Goal: Task Accomplishment & Management: Use online tool/utility

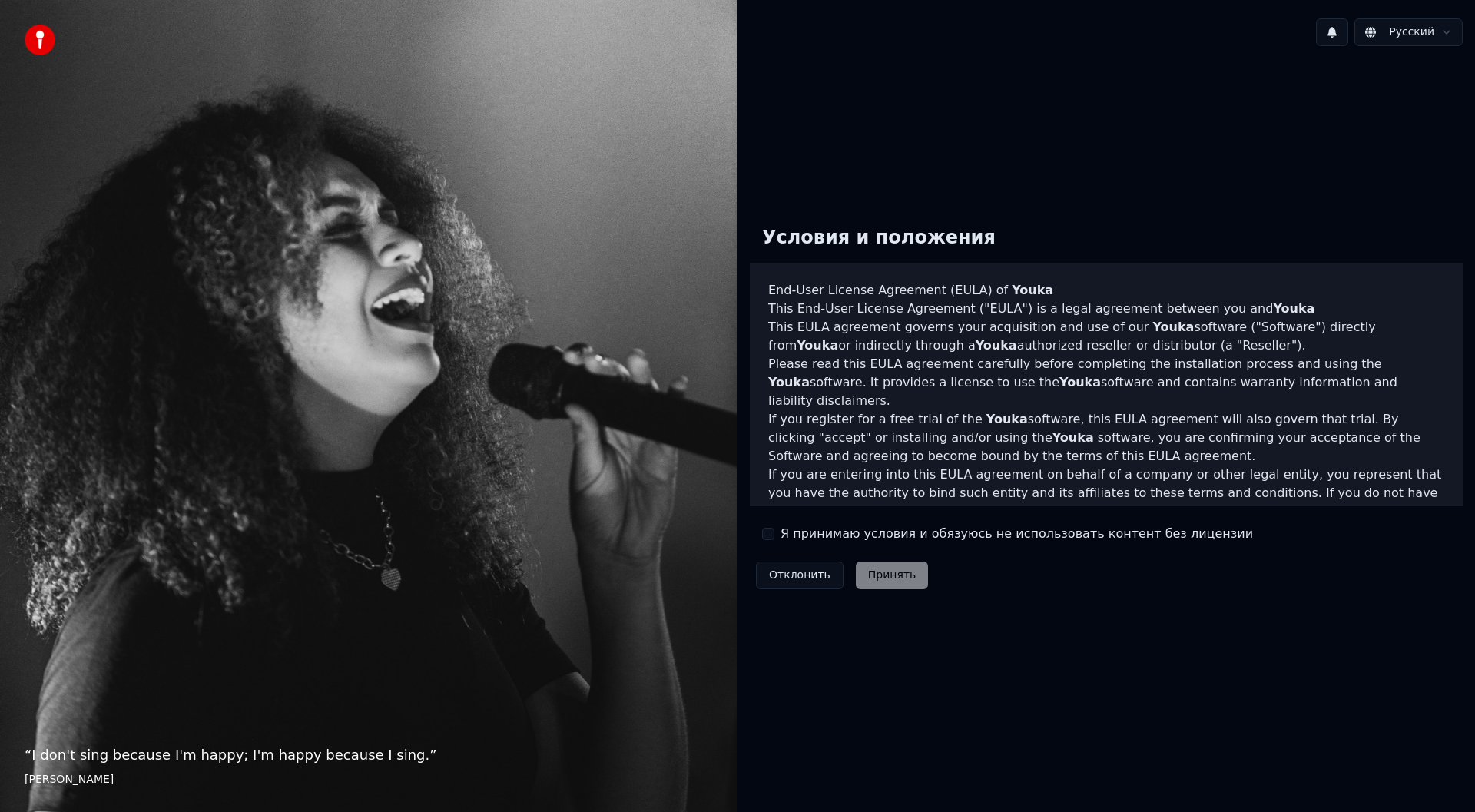
click at [836, 534] on label "Я принимаю условия и обязуюсь не использовать контент без лицензии" at bounding box center [1017, 534] width 472 height 18
click at [774, 534] on button "Я принимаю условия и обязуюсь не использовать контент без лицензии" at bounding box center [767, 534] width 12 height 12
click at [892, 572] on button "Принять" at bounding box center [892, 575] width 73 height 27
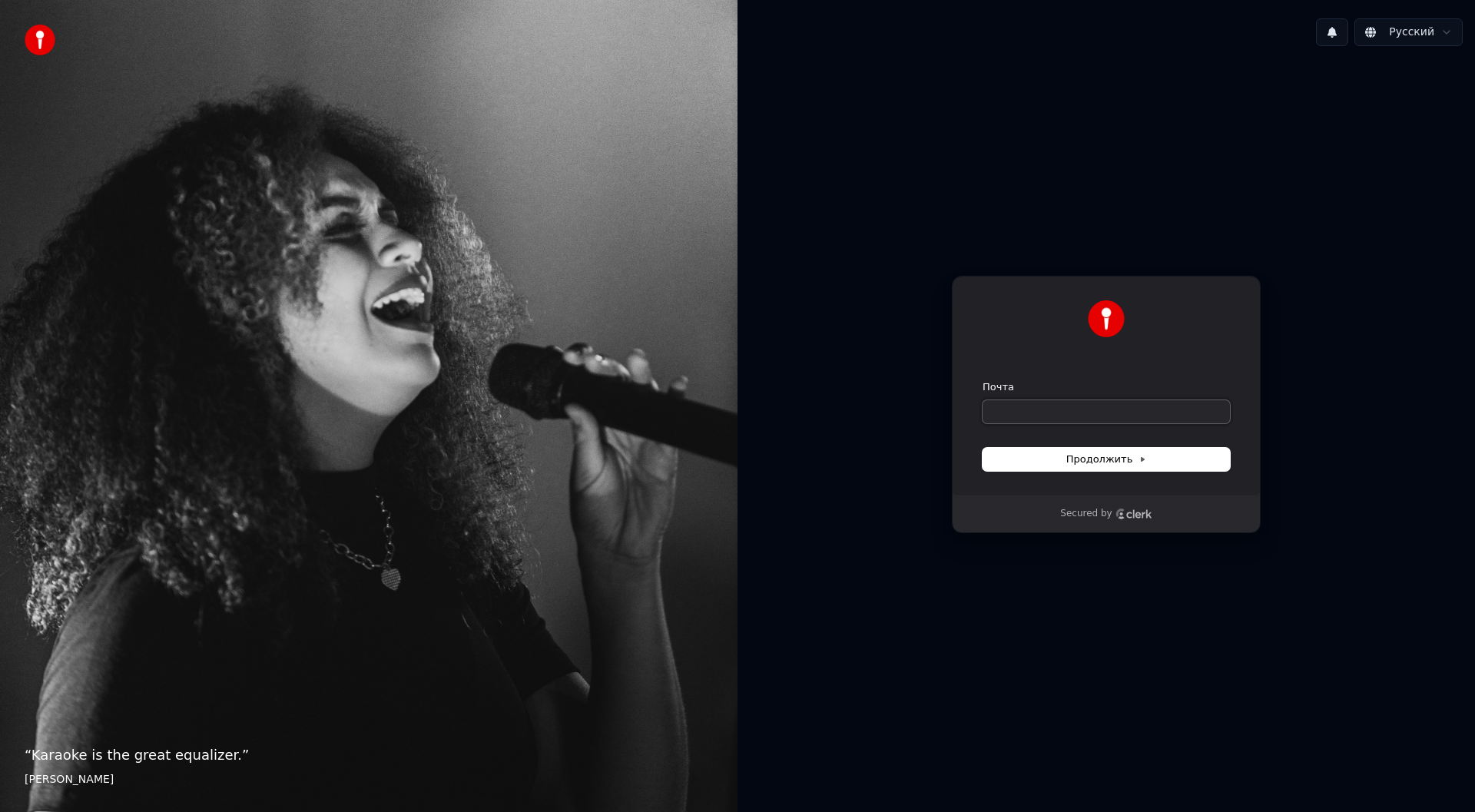
click at [1055, 405] on input "Почта" at bounding box center [1105, 412] width 247 height 23
type input "*"
click at [1157, 466] on button "Продолжить" at bounding box center [1105, 459] width 247 height 23
type input "**********"
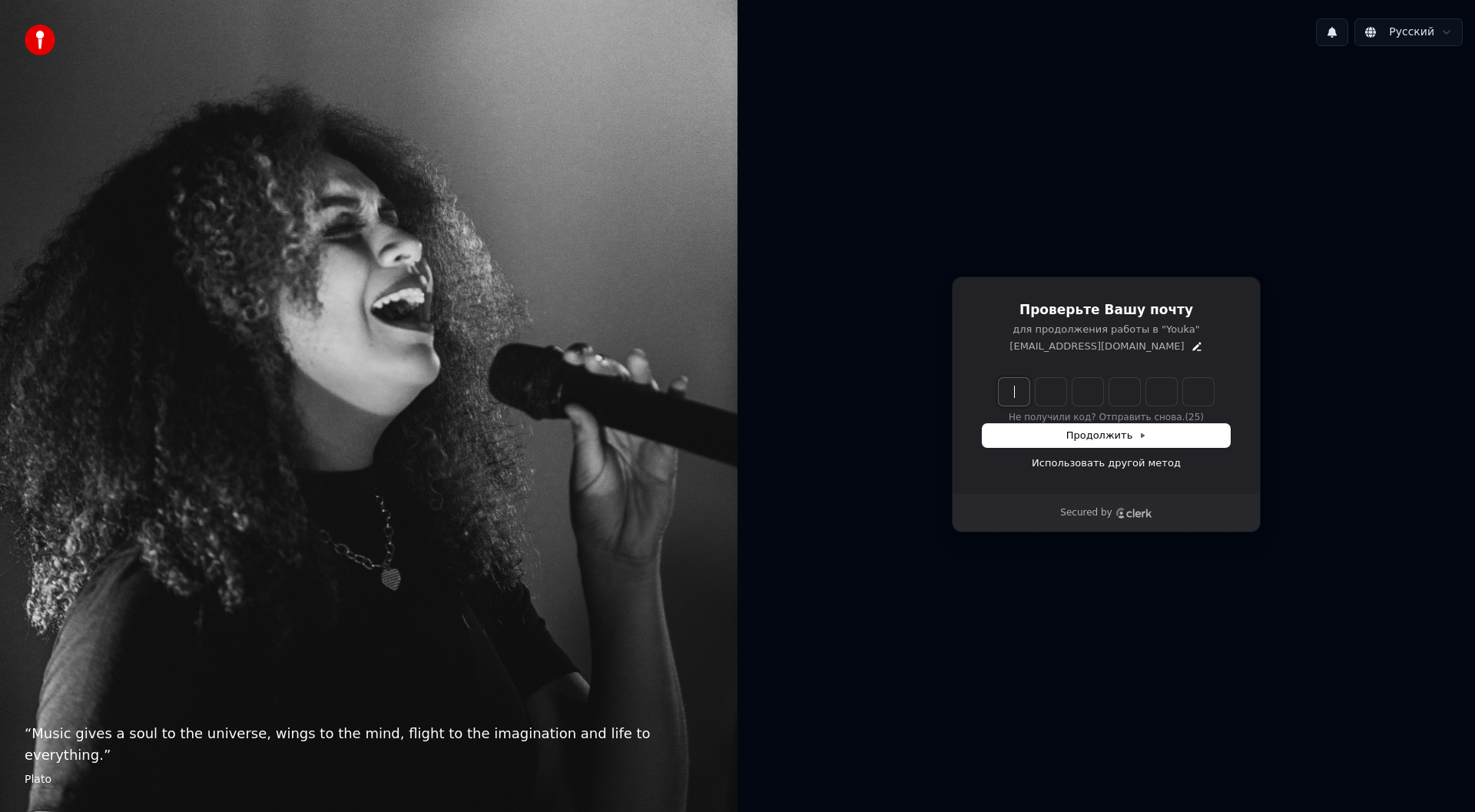
click at [1013, 391] on input "Enter verification code" at bounding box center [1121, 391] width 246 height 27
type input "******"
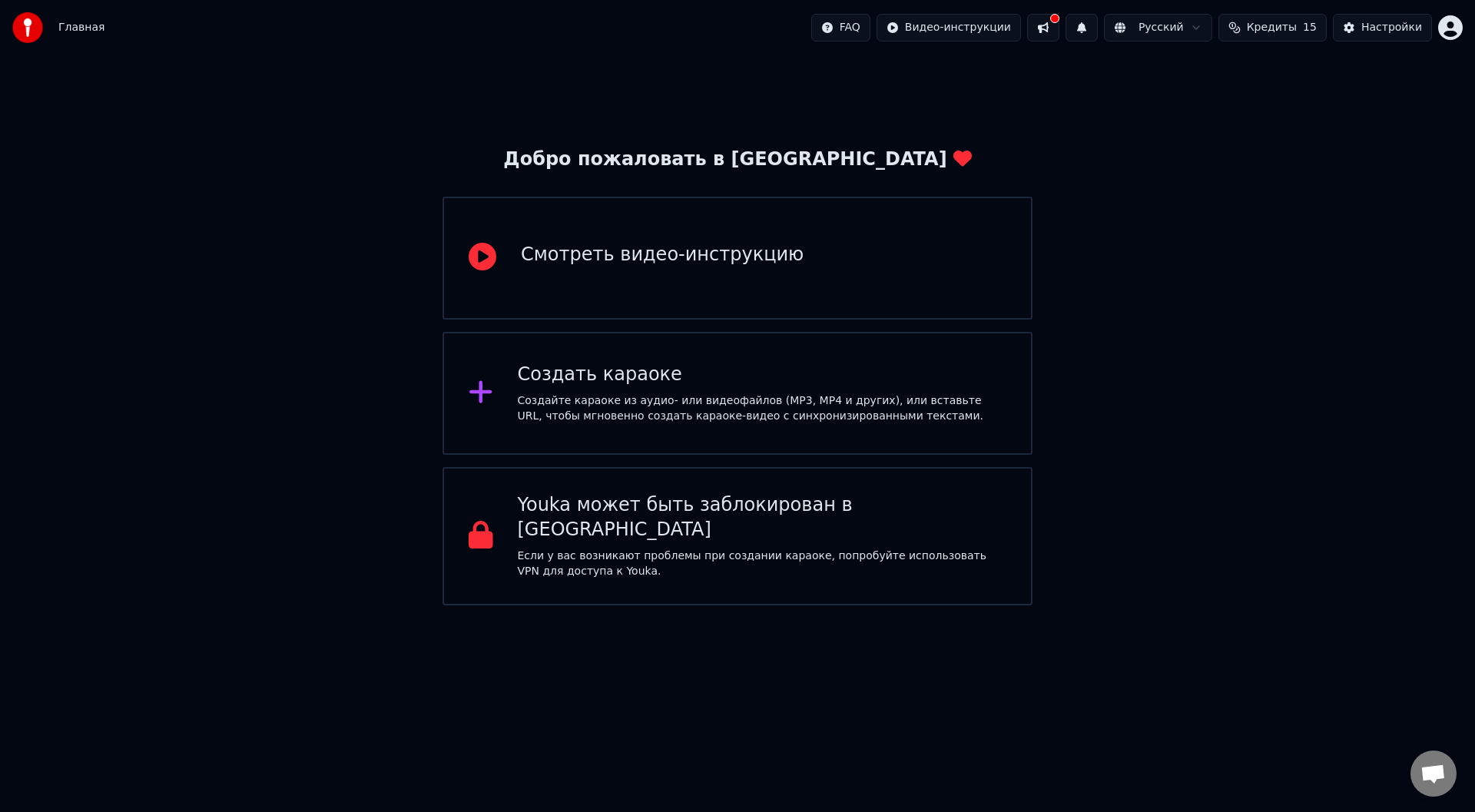
click at [704, 371] on div "Создать караоке" at bounding box center [762, 375] width 489 height 25
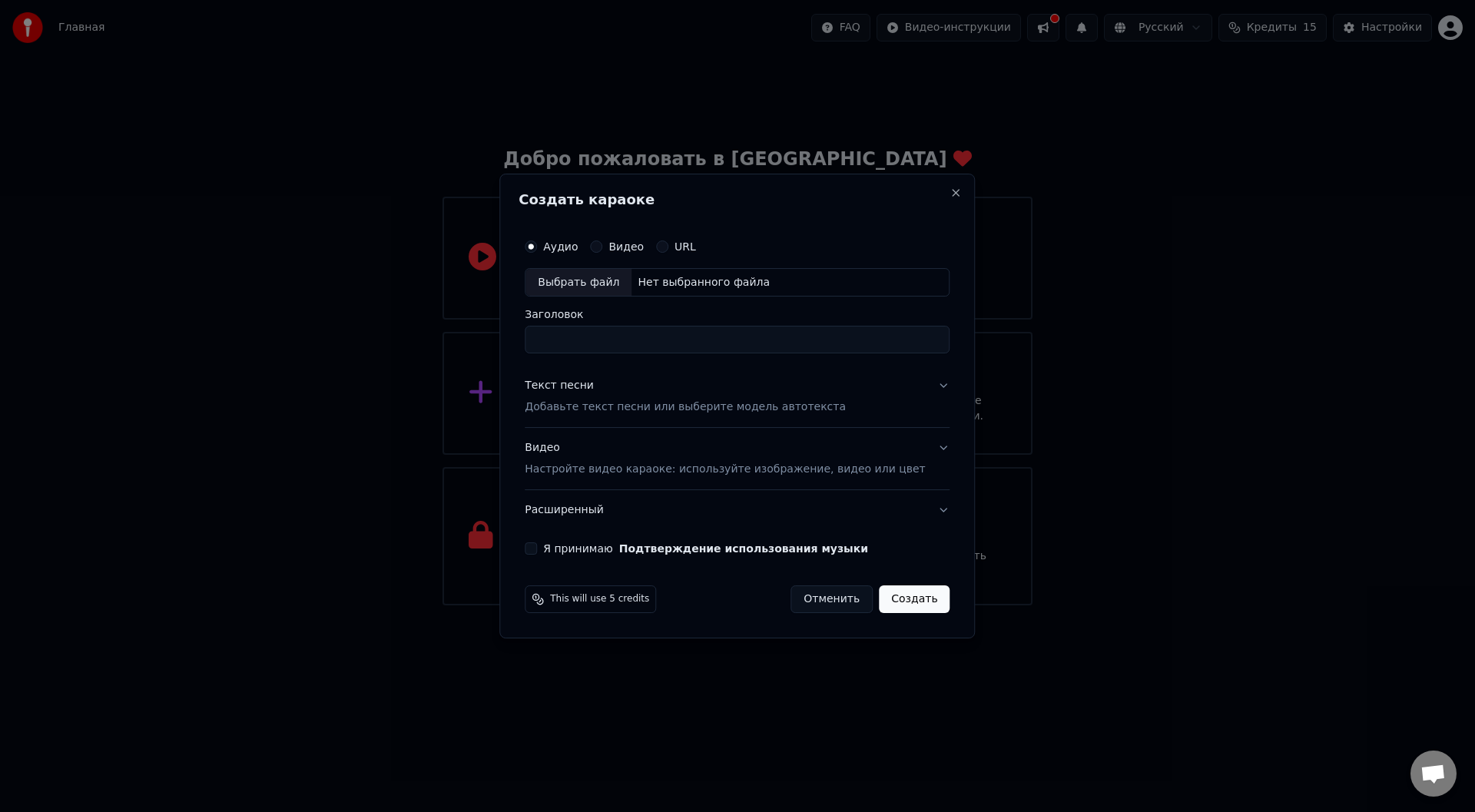
click at [737, 283] on div "Нет выбранного файла" at bounding box center [704, 283] width 144 height 16
click at [683, 278] on div "Нет выбранного файла" at bounding box center [704, 283] width 144 height 16
type input "**********"
click at [592, 404] on p "Добавьте текст песни или выберите модель автотекста" at bounding box center [684, 408] width 321 height 16
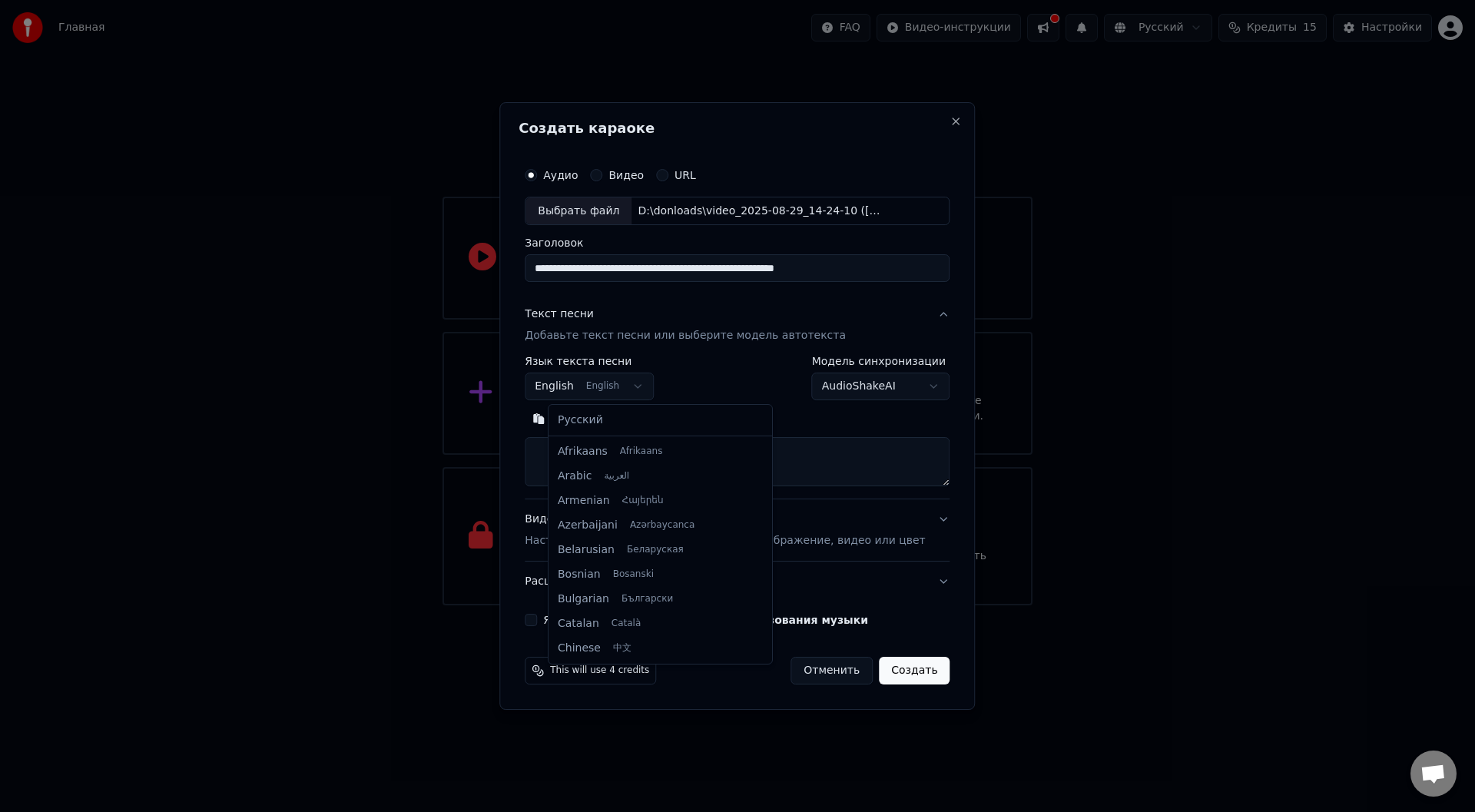
click at [657, 389] on body "**********" at bounding box center [738, 302] width 1475 height 605
click at [665, 386] on body "**********" at bounding box center [738, 302] width 1475 height 605
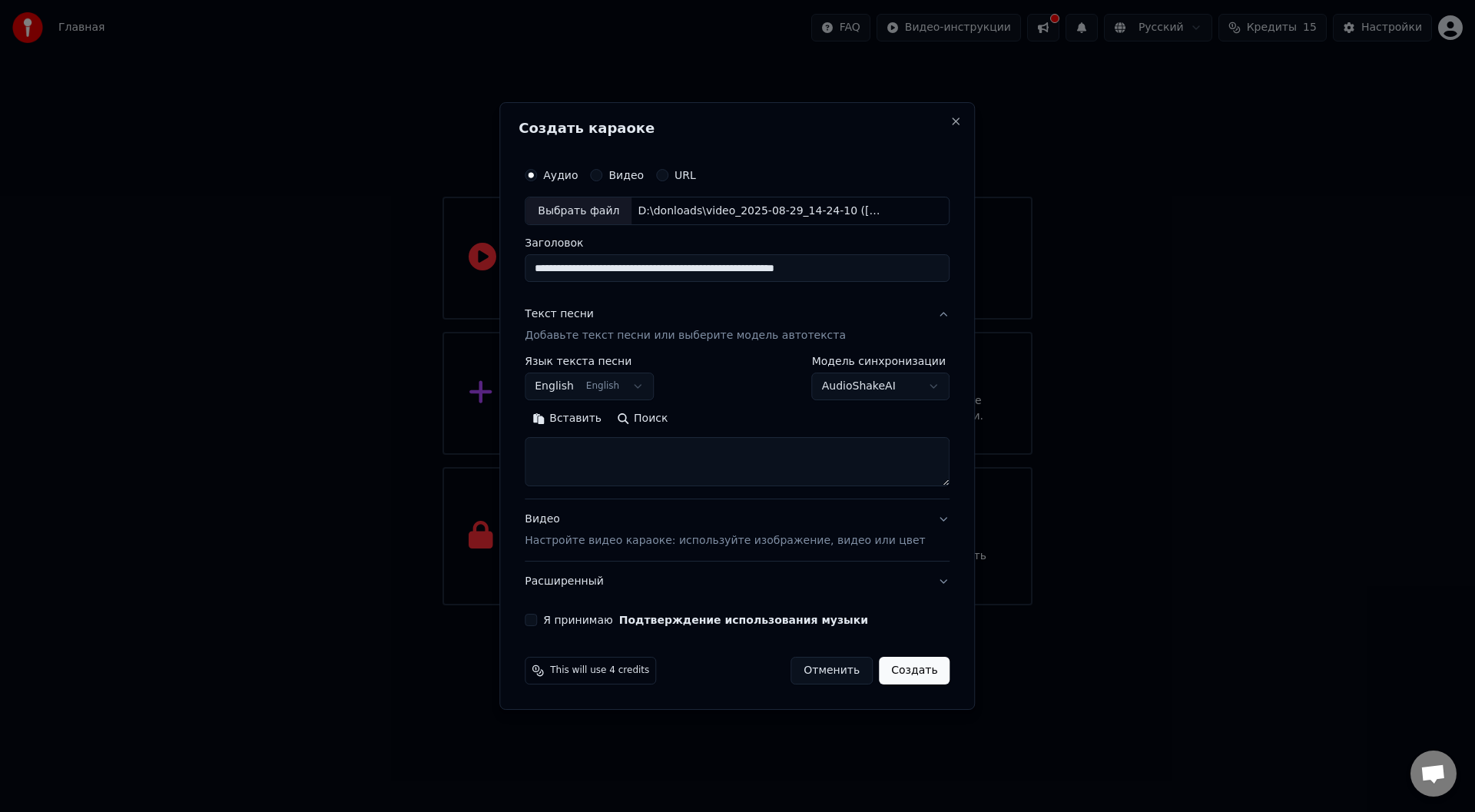
click at [592, 450] on textarea at bounding box center [737, 462] width 425 height 49
paste textarea "**********"
type textarea "**********"
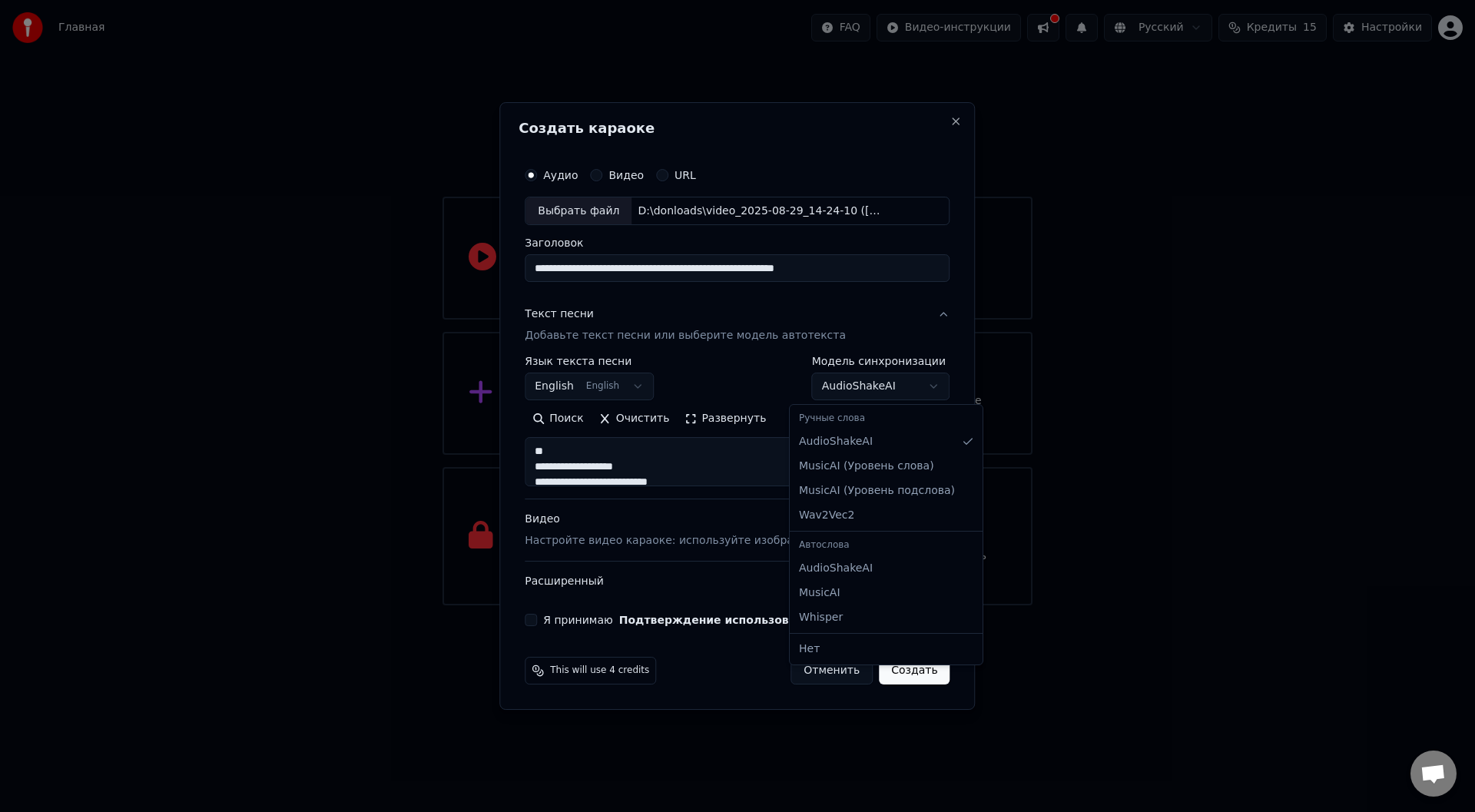
click at [869, 388] on body "**********" at bounding box center [738, 302] width 1475 height 605
click at [873, 383] on body "**********" at bounding box center [738, 302] width 1475 height 605
click at [817, 534] on p "Настройте видео караоке: используйте изображение, видео или цвет" at bounding box center [724, 540] width 400 height 16
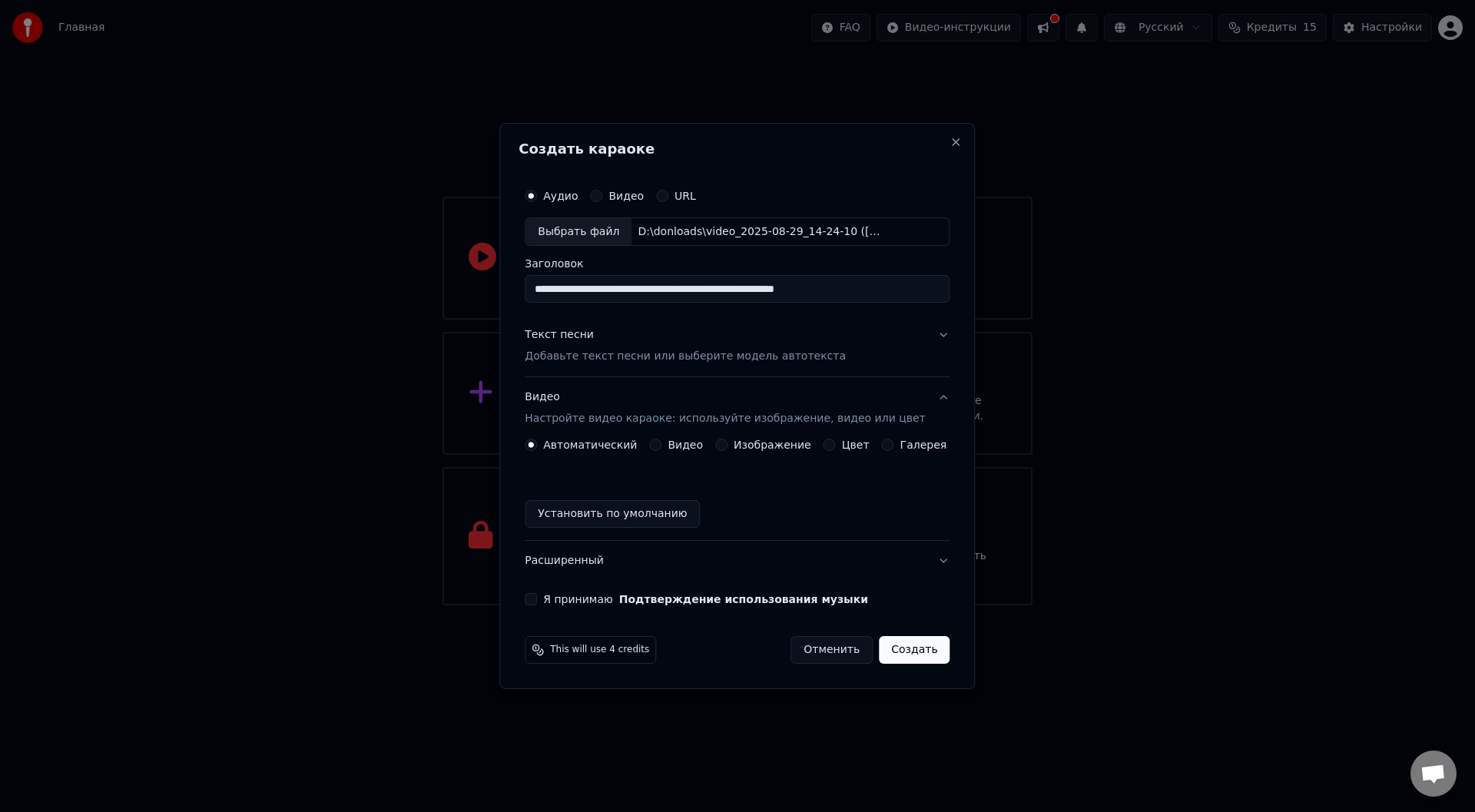
click at [677, 447] on label "Видео" at bounding box center [684, 444] width 36 height 11
click at [661, 447] on button "Видео" at bounding box center [655, 444] width 12 height 12
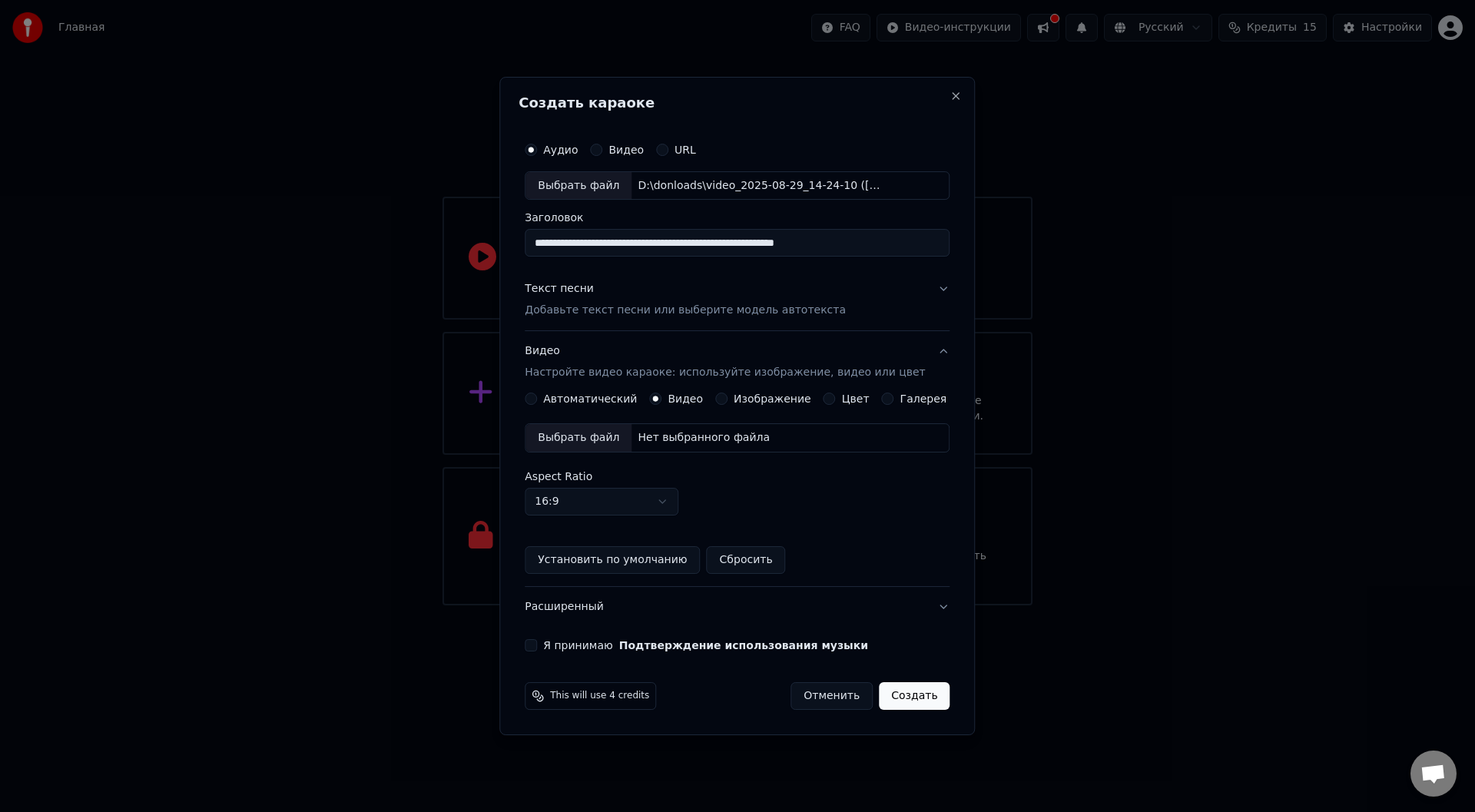
click at [689, 445] on div "Нет выбранного файла" at bounding box center [704, 437] width 144 height 16
click at [563, 648] on label "Я принимаю Подтверждение использования музыки" at bounding box center [705, 645] width 325 height 11
click at [537, 648] on button "Я принимаю Подтверждение использования музыки" at bounding box center [530, 645] width 12 height 12
click at [923, 285] on button "Текст песни Добавьте текст песни или выберите модель автотекста" at bounding box center [737, 300] width 425 height 61
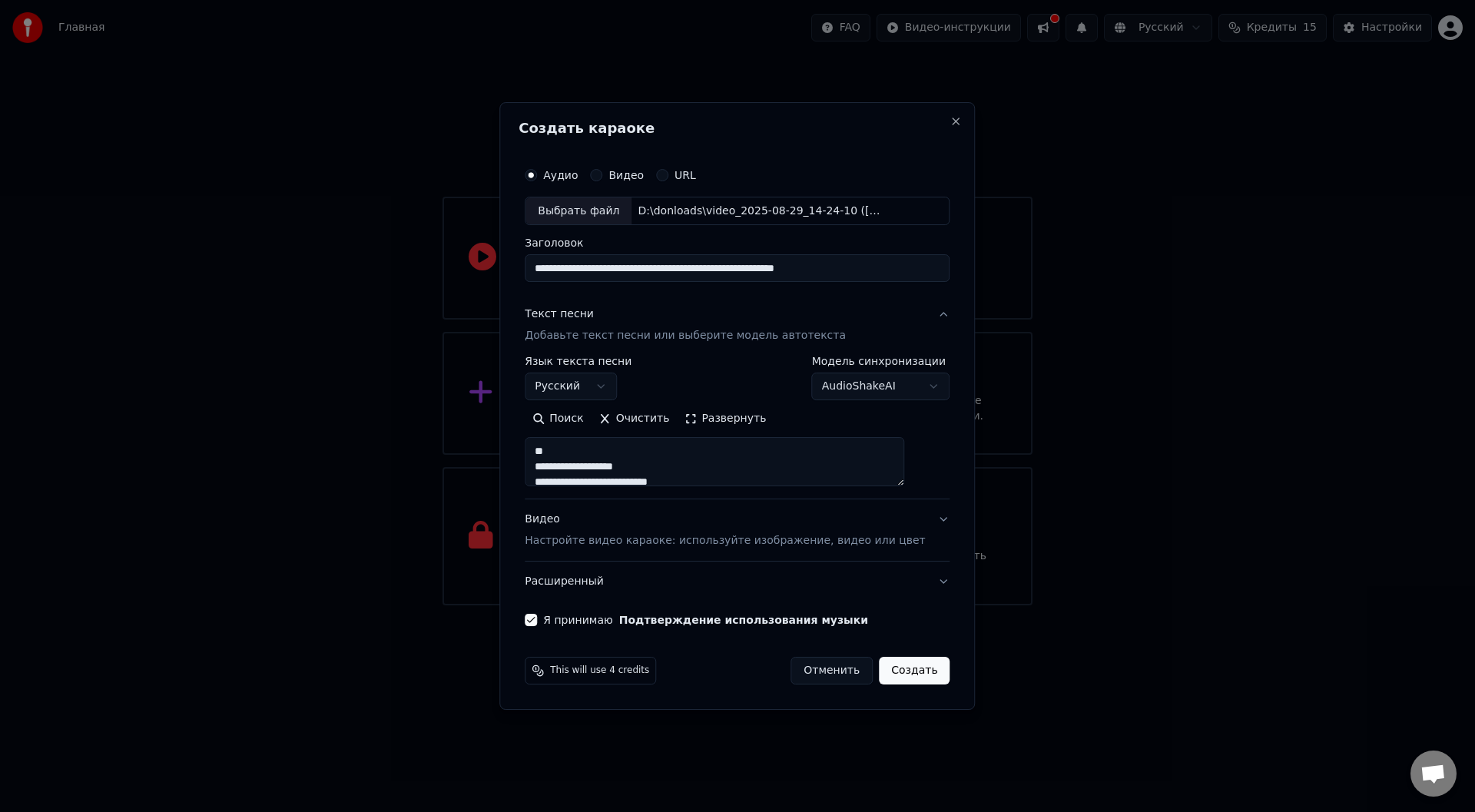
click at [901, 670] on button "Создать" at bounding box center [913, 669] width 70 height 27
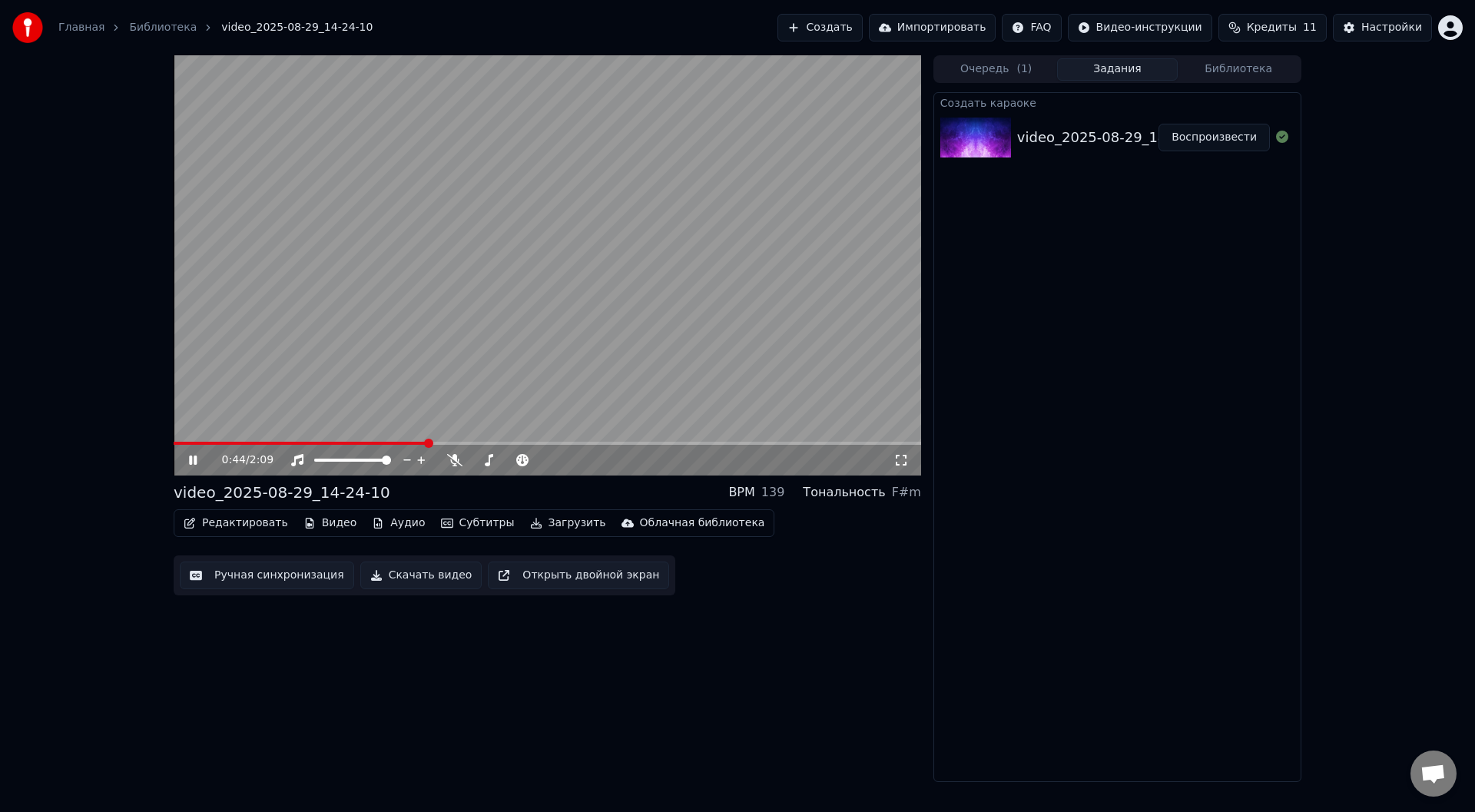
click at [434, 442] on span at bounding box center [547, 443] width 747 height 3
click at [173, 443] on span at bounding box center [177, 442] width 9 height 9
click at [173, 446] on span at bounding box center [177, 442] width 9 height 9
click at [191, 463] on icon at bounding box center [192, 460] width 7 height 9
click at [278, 578] on button "Ручная синхронизация" at bounding box center [267, 575] width 174 height 27
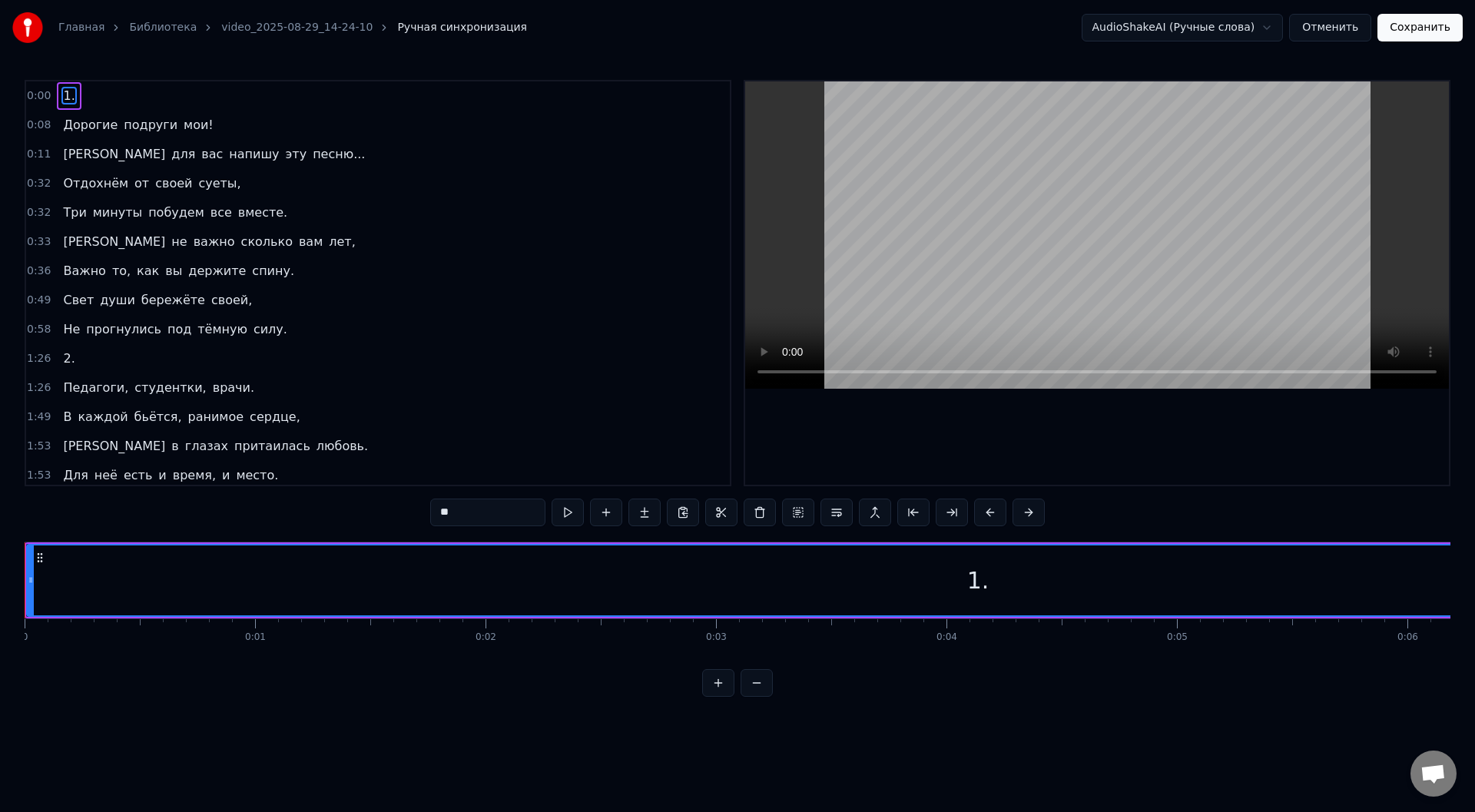
click at [324, 25] on link "video_2025-08-29_14-24-10" at bounding box center [297, 27] width 152 height 16
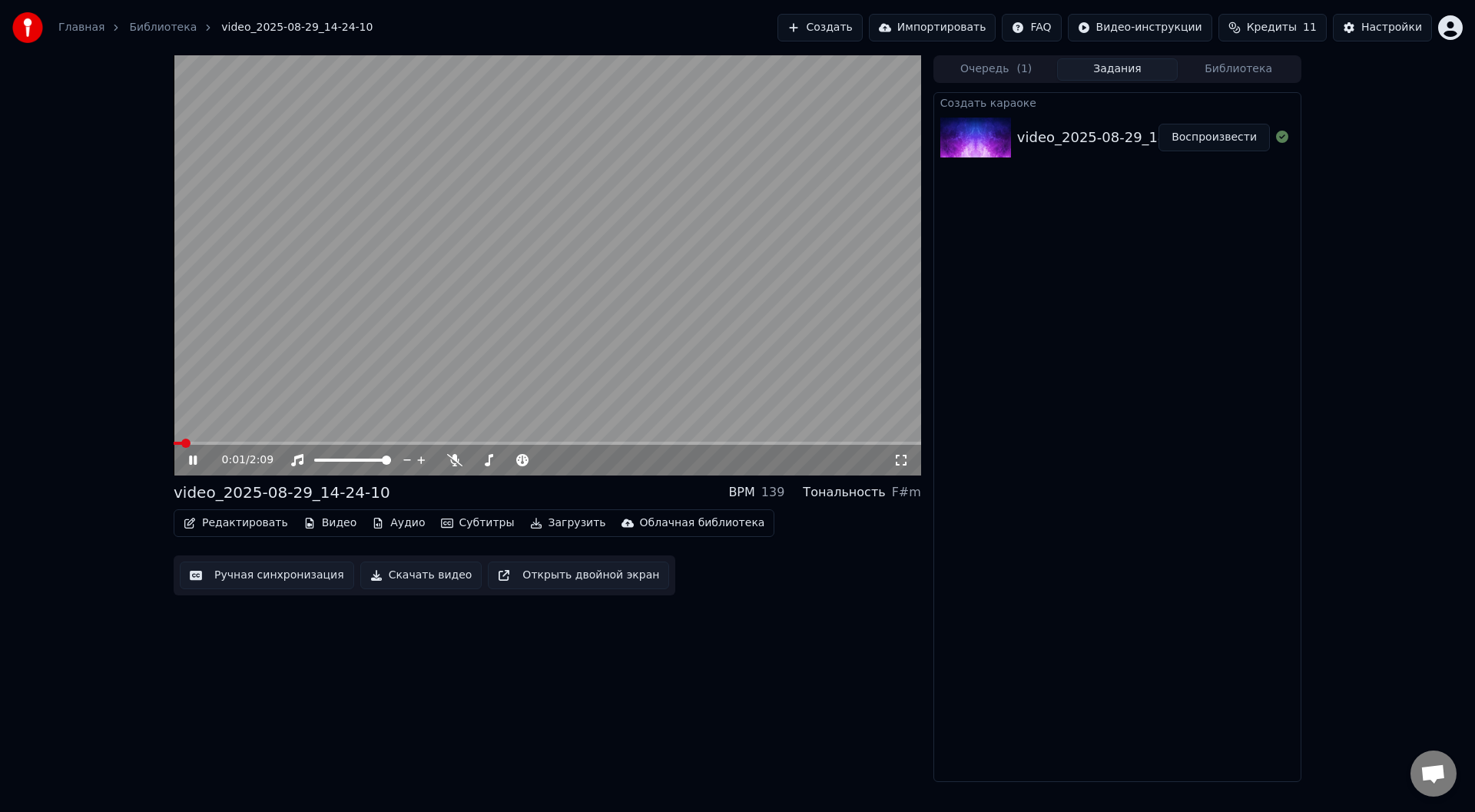
click at [191, 458] on icon at bounding box center [192, 460] width 7 height 9
click at [377, 529] on button "Аудио" at bounding box center [398, 523] width 65 height 22
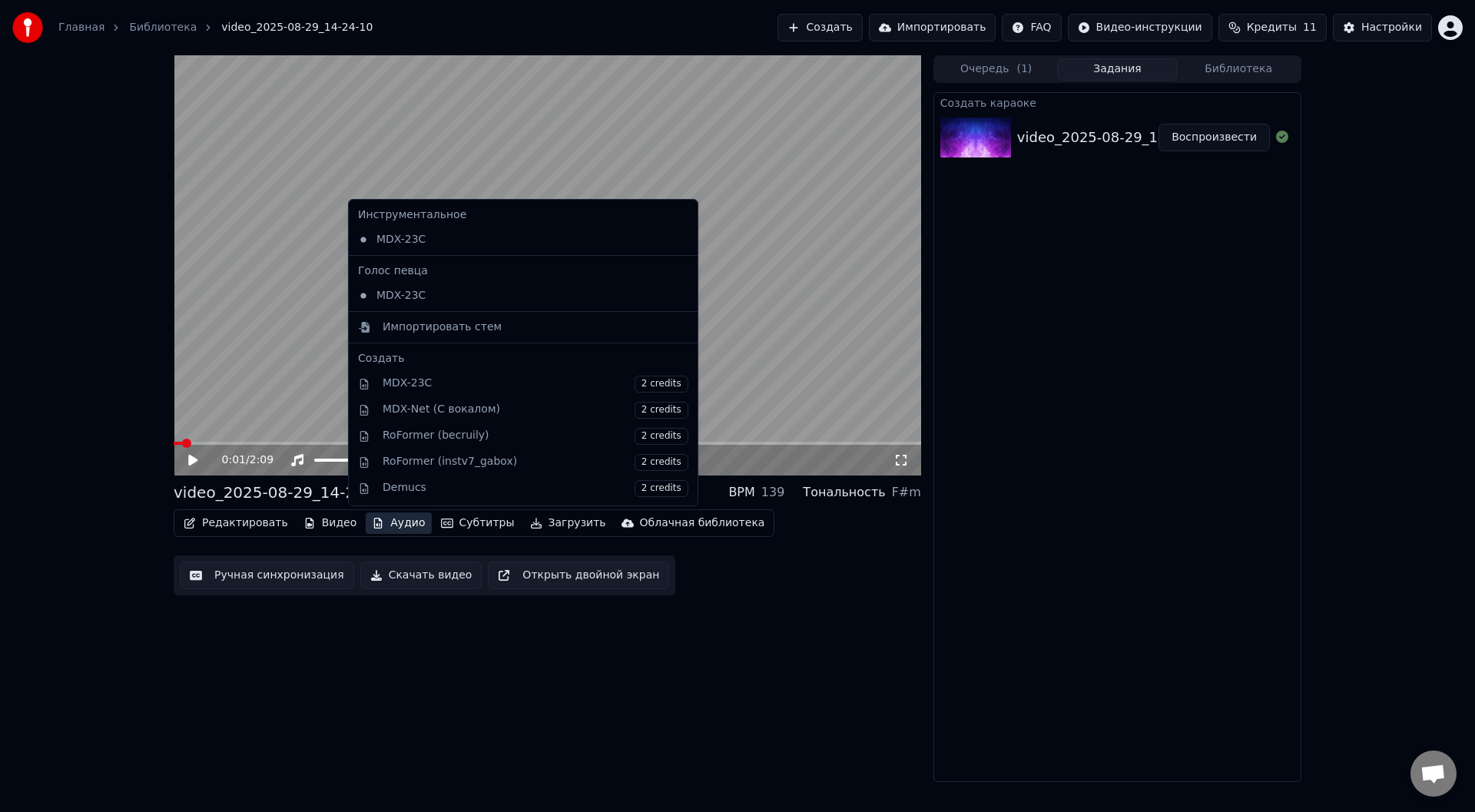
click at [379, 529] on button "Аудио" at bounding box center [398, 523] width 65 height 22
click at [383, 527] on button "Аудио" at bounding box center [398, 523] width 65 height 22
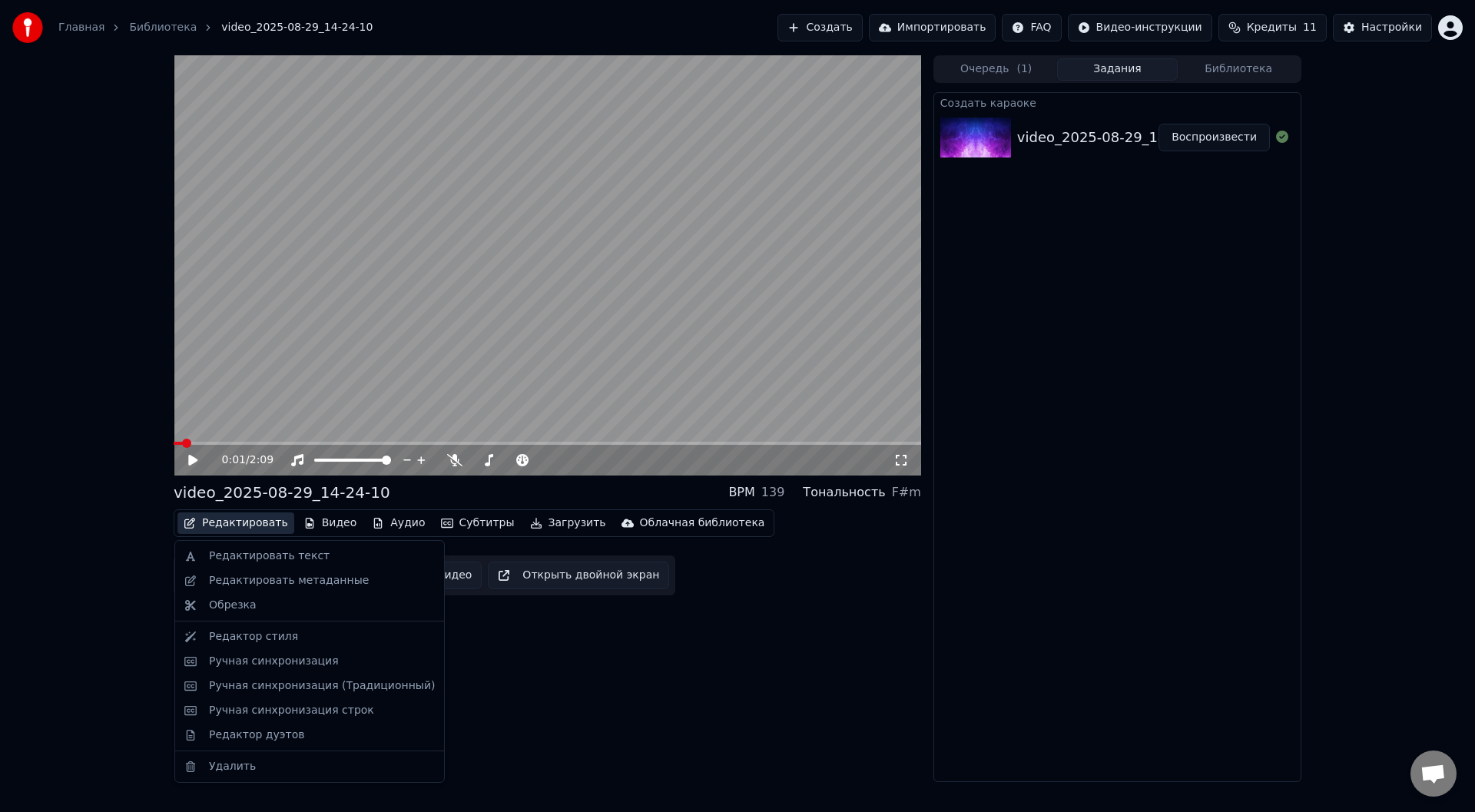
click at [218, 520] on button "Редактировать" at bounding box center [235, 523] width 117 height 22
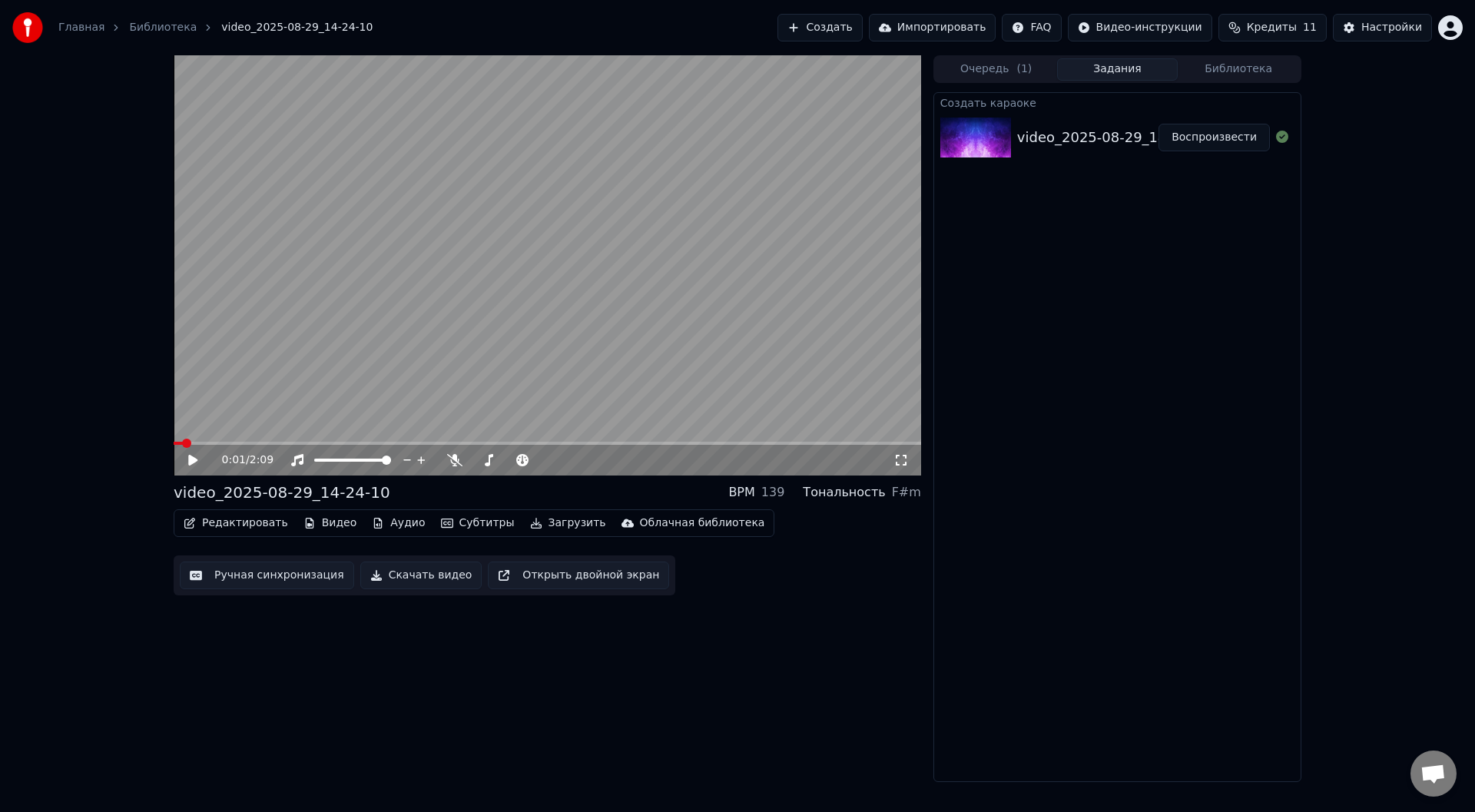
click at [219, 520] on button "Редактировать" at bounding box center [235, 523] width 117 height 22
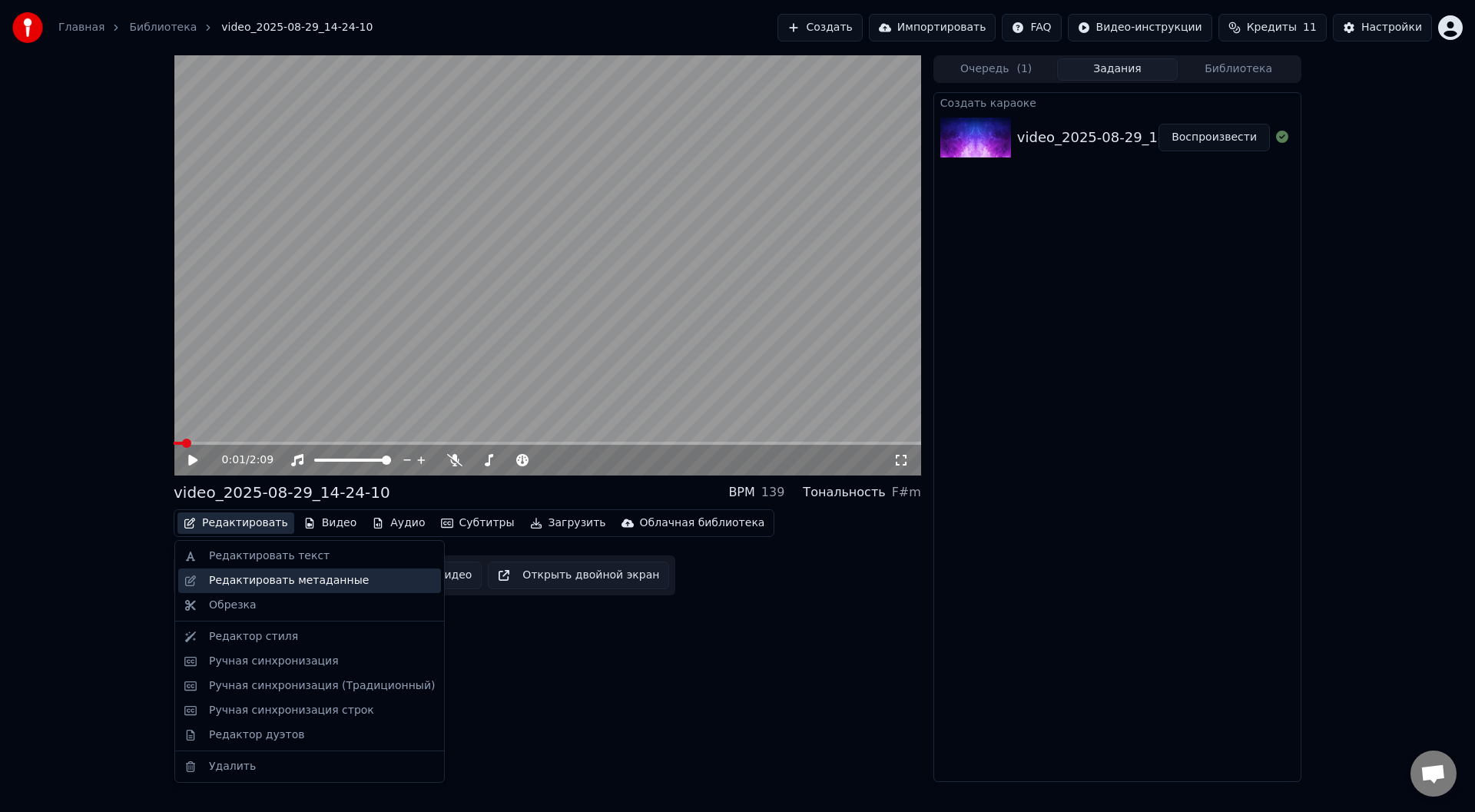
click at [289, 582] on div "Редактировать метаданные" at bounding box center [288, 580] width 160 height 16
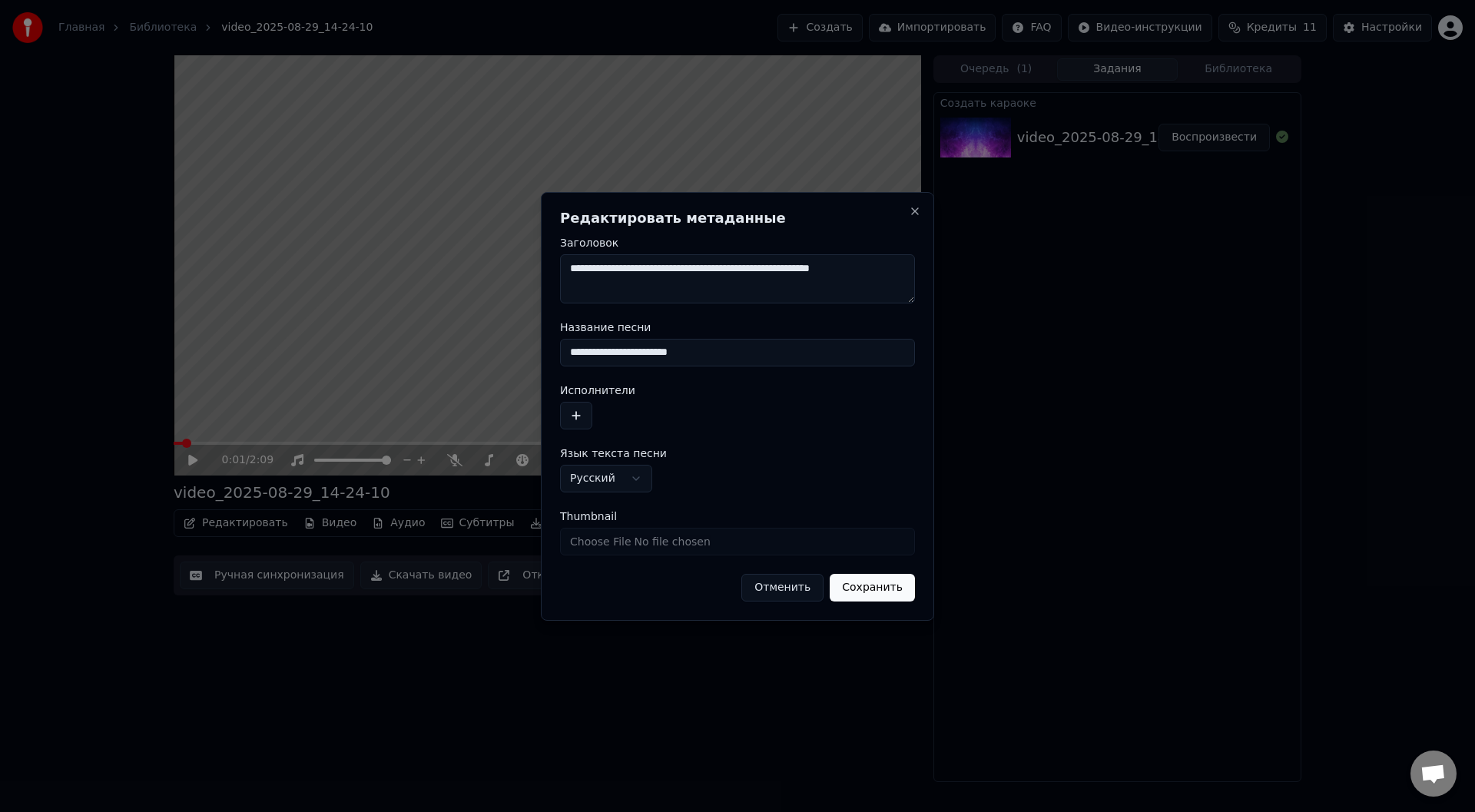
drag, startPoint x: 892, startPoint y: 267, endPoint x: 489, endPoint y: 263, distance: 403.0
click at [489, 263] on body "**********" at bounding box center [738, 406] width 1475 height 812
type textarea "*"
type textarea "**********"
drag, startPoint x: 582, startPoint y: 356, endPoint x: 419, endPoint y: 364, distance: 163.2
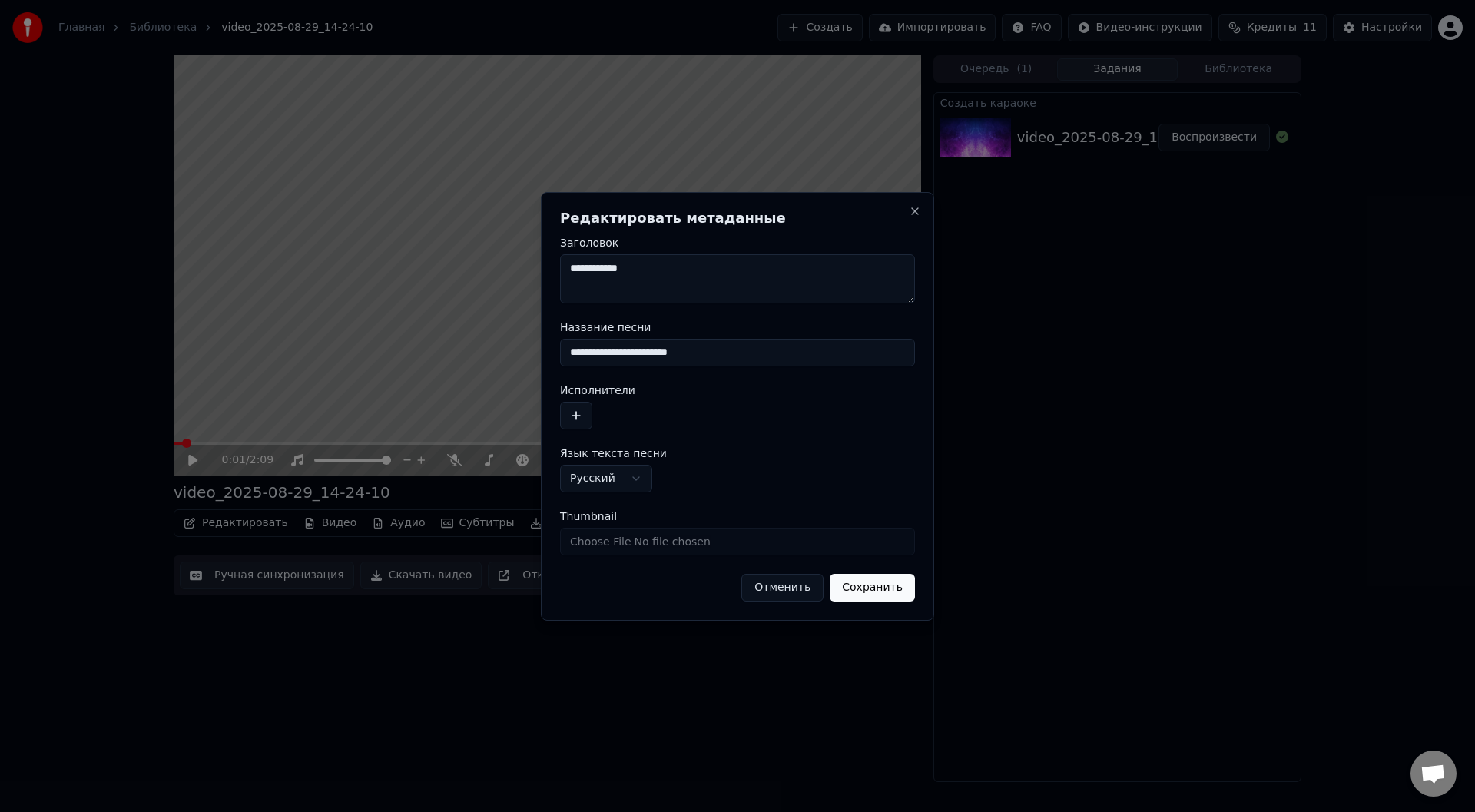
click at [406, 362] on body "**********" at bounding box center [738, 406] width 1475 height 812
click at [886, 587] on button "Сохранить" at bounding box center [872, 587] width 85 height 27
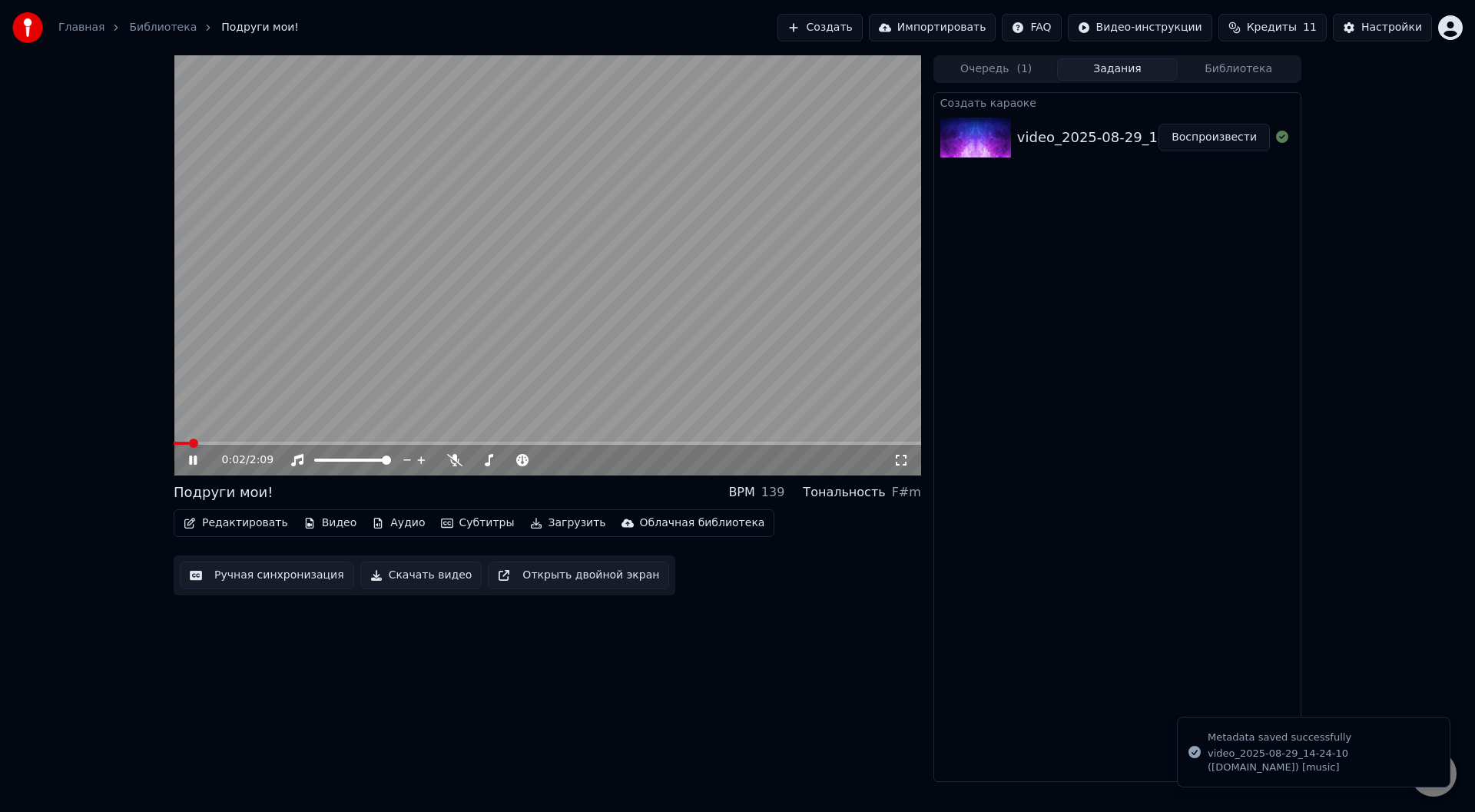
click at [195, 460] on icon at bounding box center [192, 460] width 7 height 9
drag, startPoint x: 196, startPoint y: 437, endPoint x: 85, endPoint y: 440, distance: 111.0
click at [85, 440] on div "0:02 / 2:09 Подруги мои! BPM 139 Тональность F#m Редактировать Видео Аудио Субт…" at bounding box center [738, 418] width 1475 height 727
click at [854, 27] on button "Создать" at bounding box center [820, 27] width 85 height 27
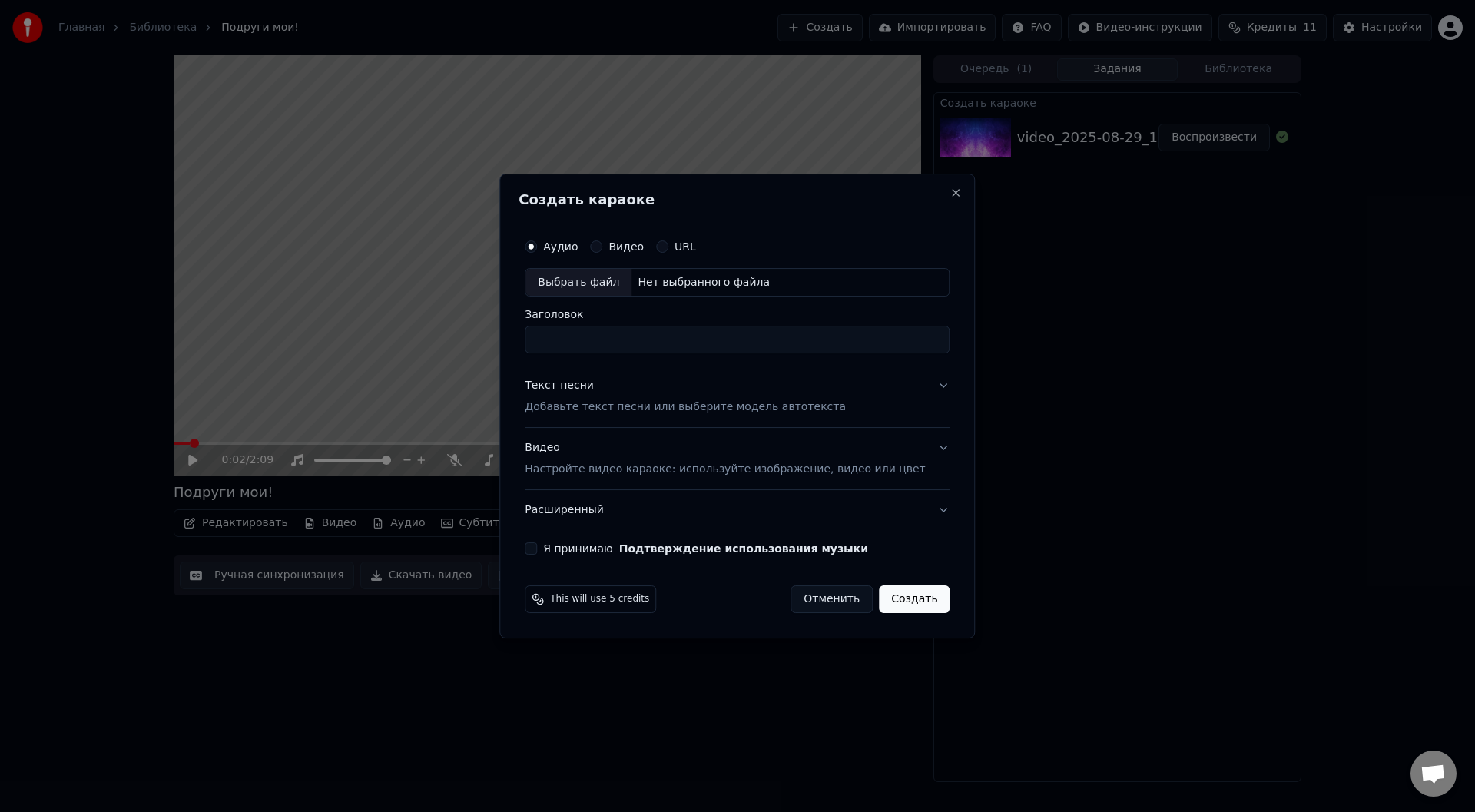
click at [698, 273] on div "Выбрать файл Нет выбранного файла" at bounding box center [737, 282] width 425 height 29
type input "**********"
drag, startPoint x: 859, startPoint y: 340, endPoint x: 405, endPoint y: 347, distance: 454.1
click at [405, 347] on body "**********" at bounding box center [738, 406] width 1475 height 812
click at [922, 379] on button "Текст песни Добавьте текст песни или выберите модель автотекста" at bounding box center [737, 397] width 425 height 61
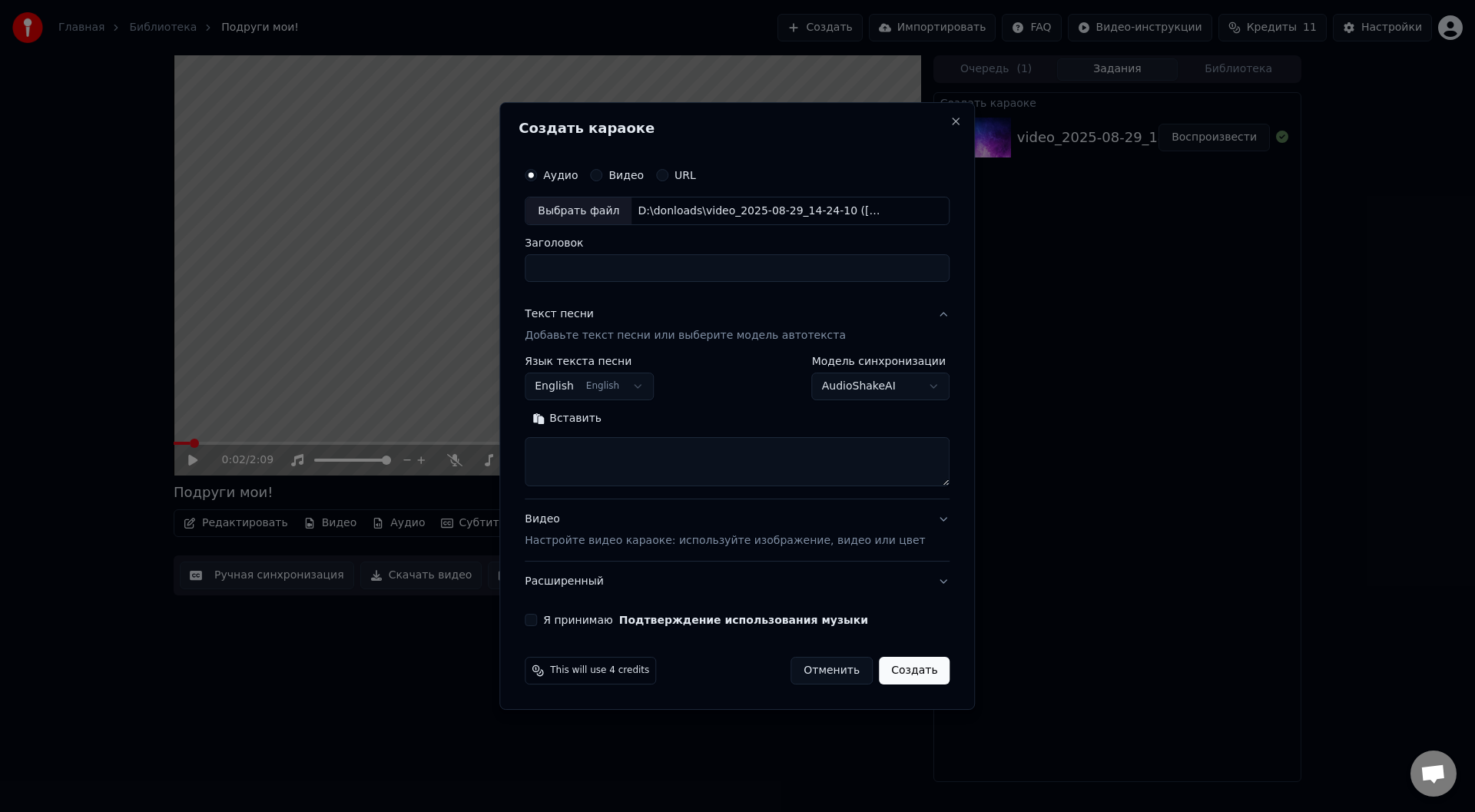
click at [646, 458] on textarea at bounding box center [737, 462] width 425 height 49
paste textarea "**********"
type textarea "**********"
click at [670, 525] on div "Видео Настройте видео караоке: используйте изображение, видео или цвет" at bounding box center [724, 530] width 400 height 36
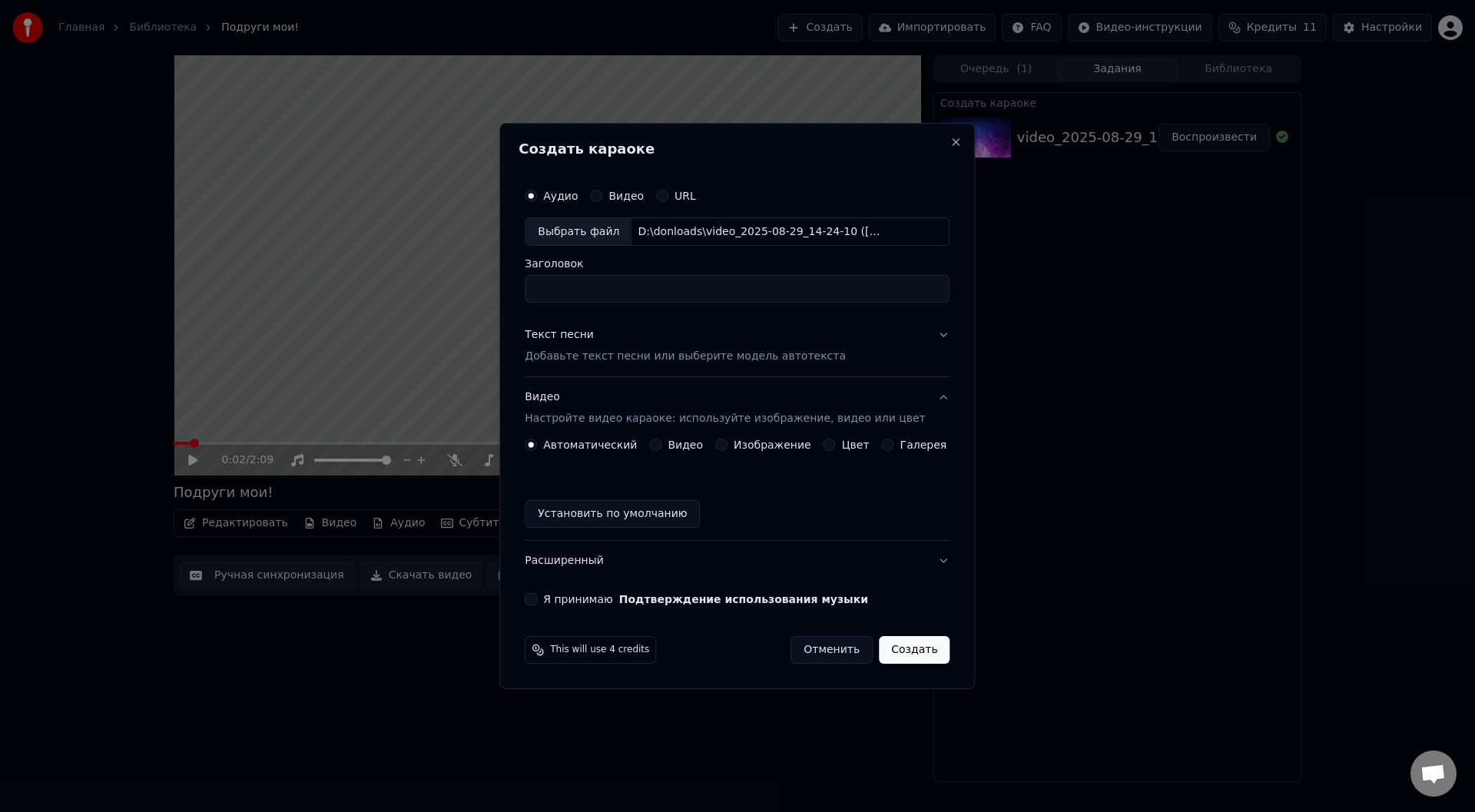
click at [684, 446] on label "Видео" at bounding box center [684, 444] width 36 height 11
click at [661, 446] on button "Видео" at bounding box center [655, 444] width 12 height 12
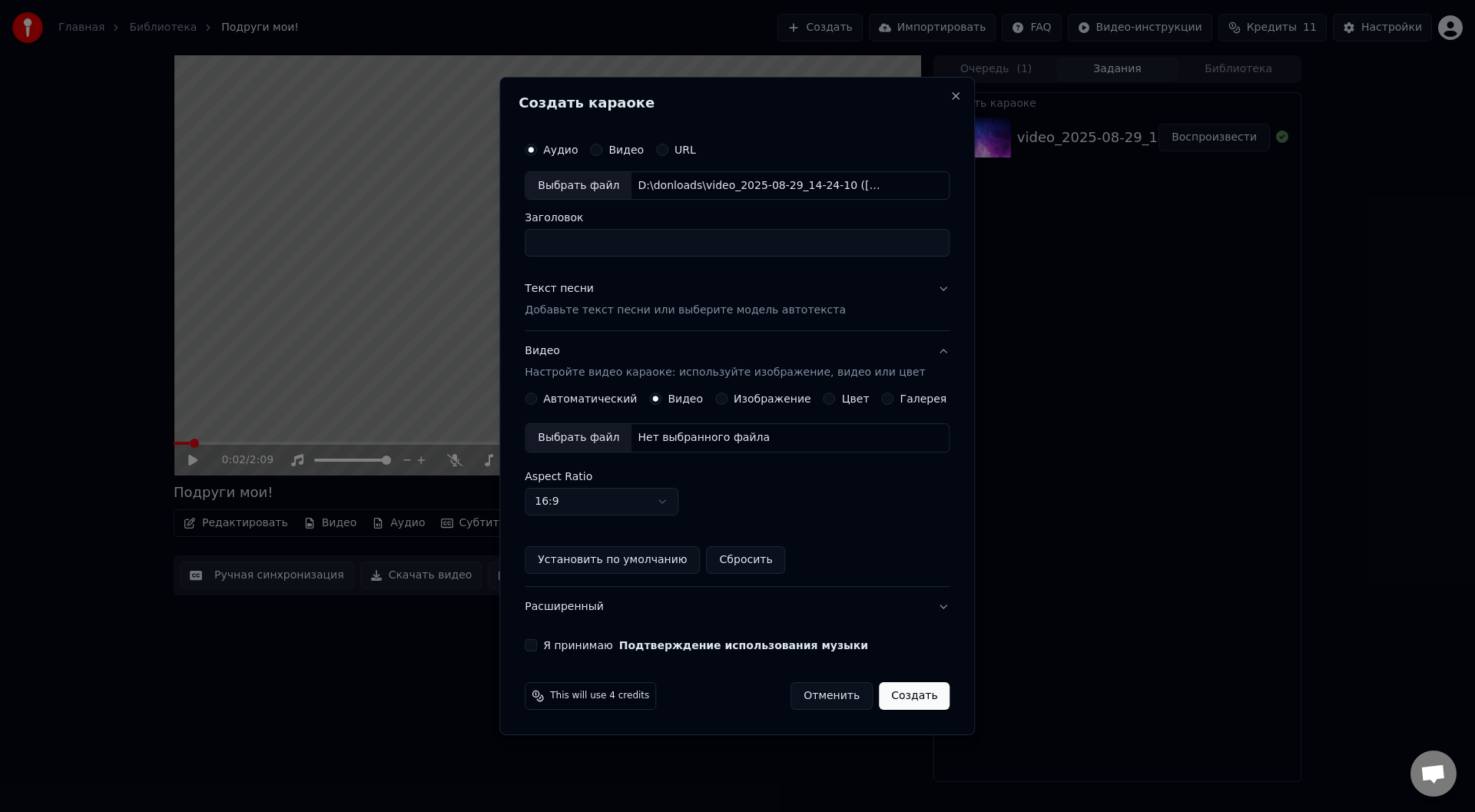
click at [699, 437] on div "Нет выбранного файла" at bounding box center [704, 437] width 144 height 16
click at [566, 645] on label "Я принимаю Подтверждение использования музыки" at bounding box center [705, 645] width 325 height 11
click at [537, 645] on button "Я принимаю Подтверждение использования музыки" at bounding box center [530, 645] width 12 height 12
click at [898, 694] on button "Создать" at bounding box center [913, 695] width 70 height 27
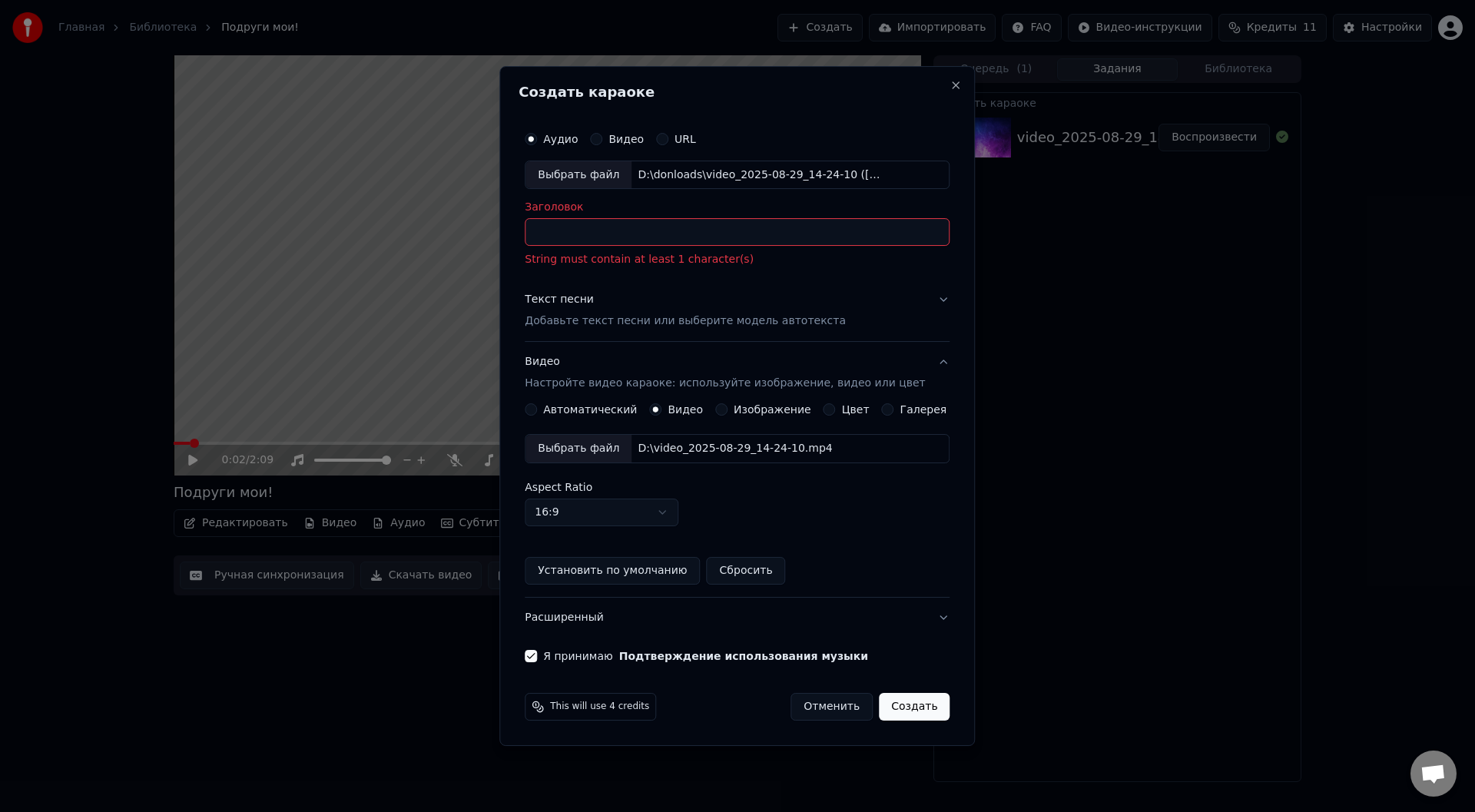
click at [602, 222] on input "Заголовок" at bounding box center [737, 232] width 425 height 27
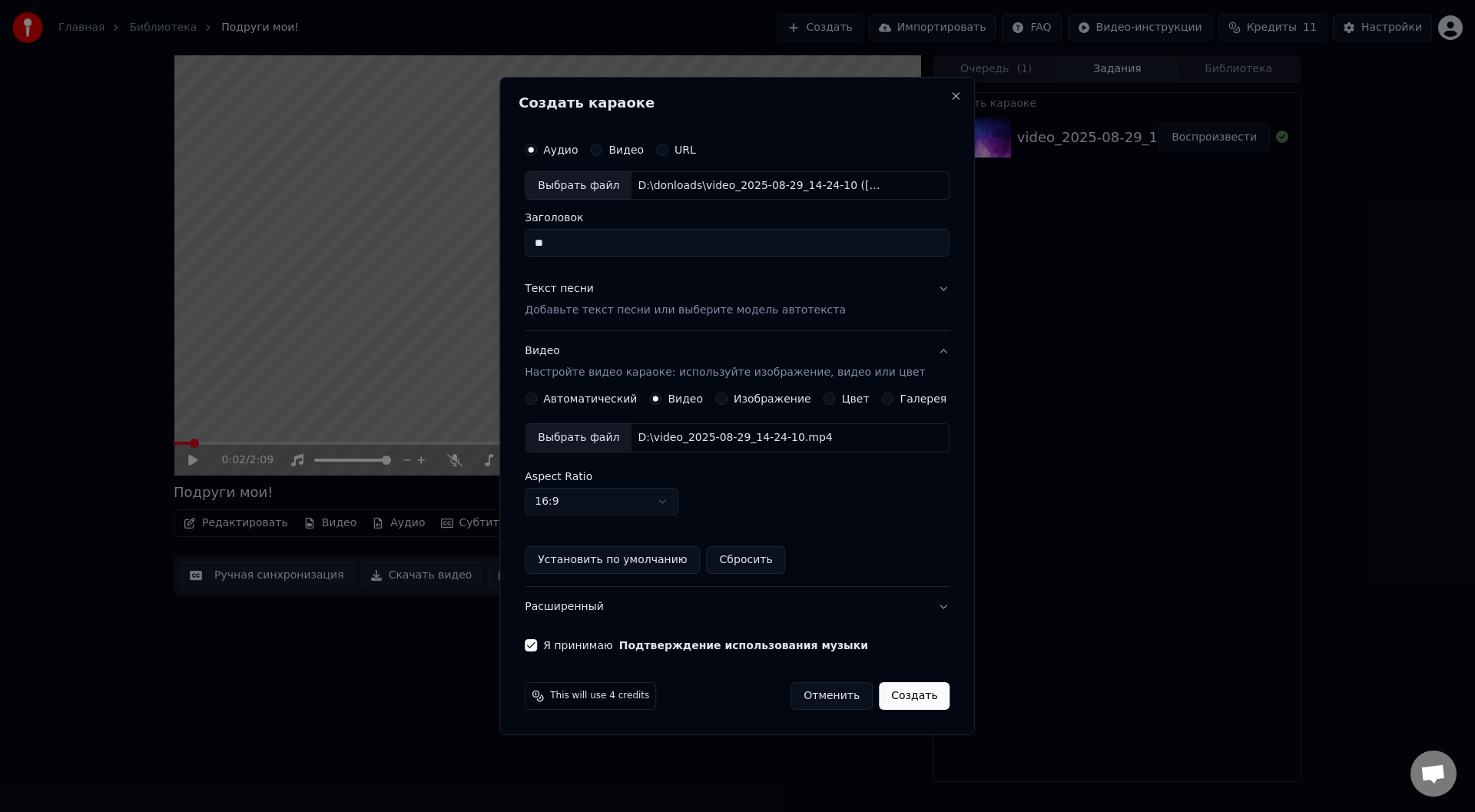
type input "*"
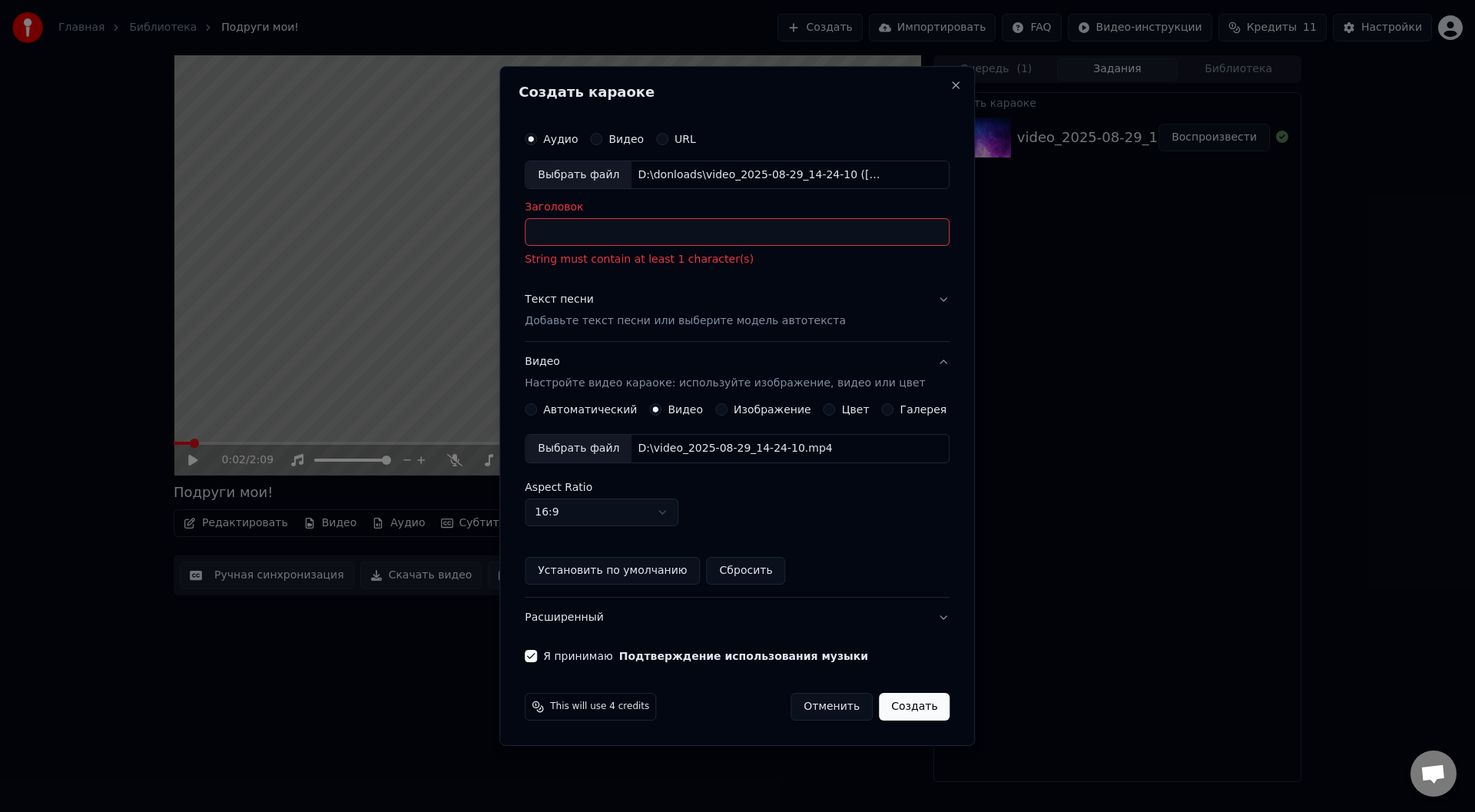
type input "*"
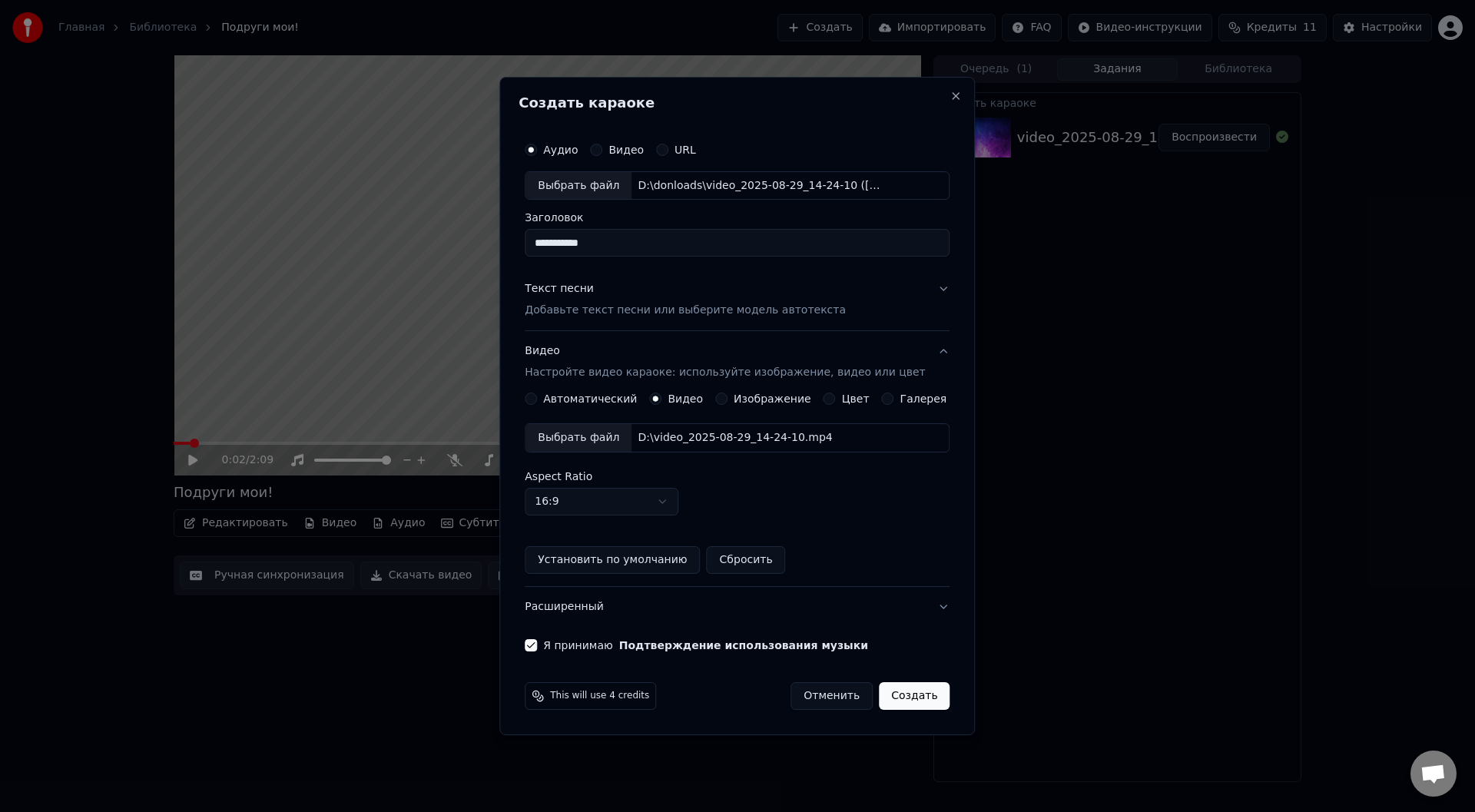
type input "**********"
click at [901, 697] on button "Создать" at bounding box center [913, 695] width 70 height 27
click at [899, 287] on button "Текст песни Добавьте текст песни или выберите модель автотекста" at bounding box center [737, 300] width 425 height 61
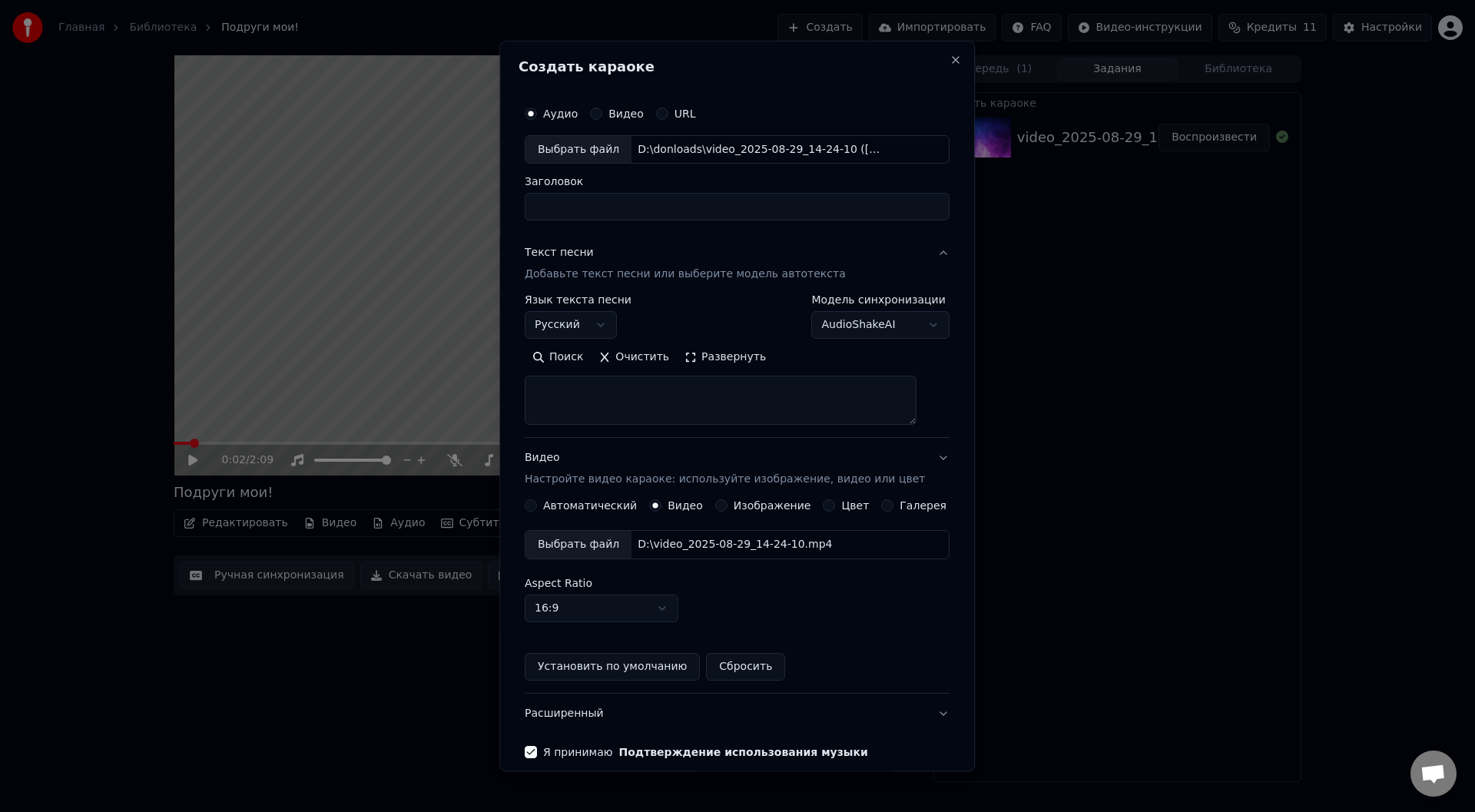
select select
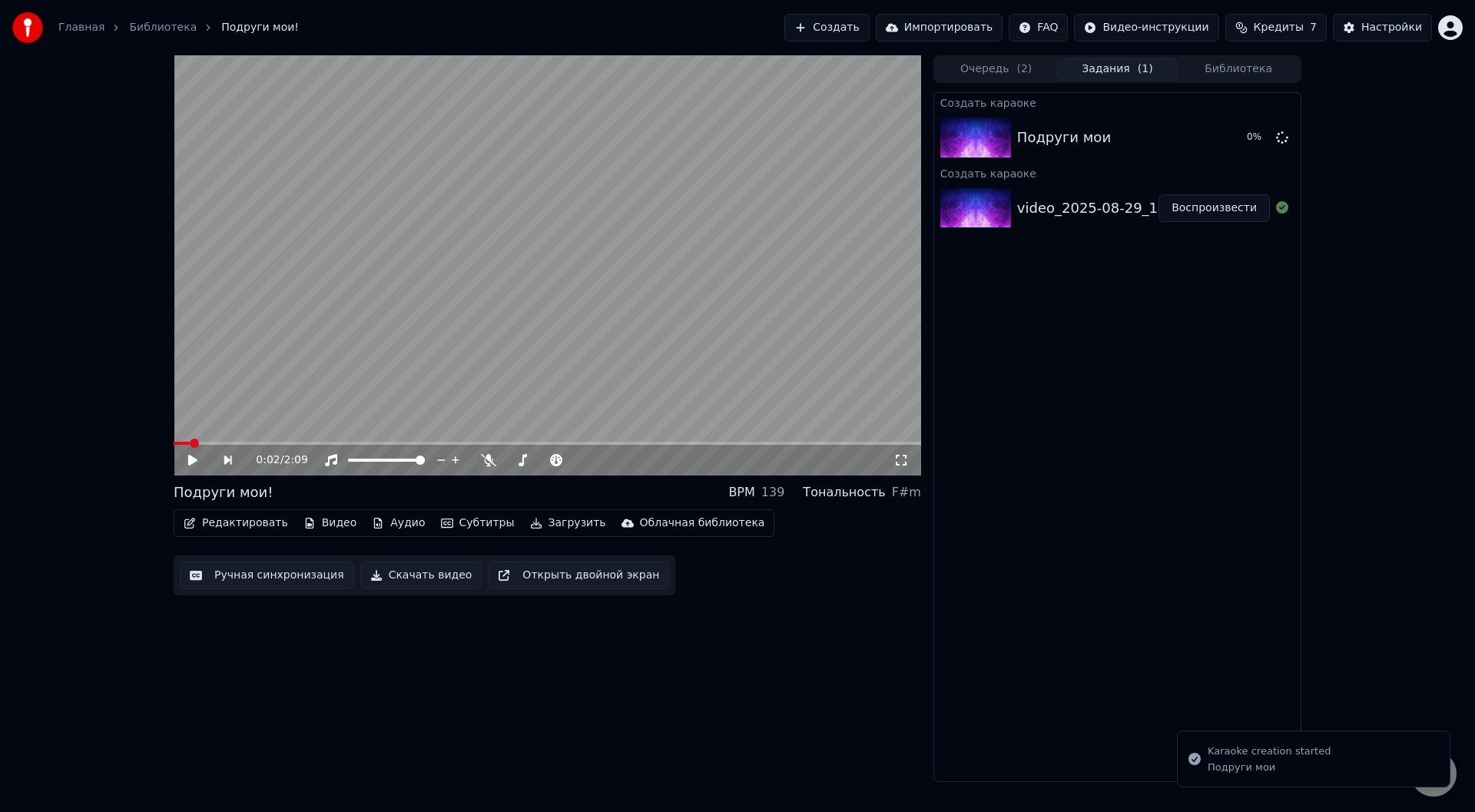
click at [140, 27] on link "Библиотека" at bounding box center [163, 27] width 68 height 16
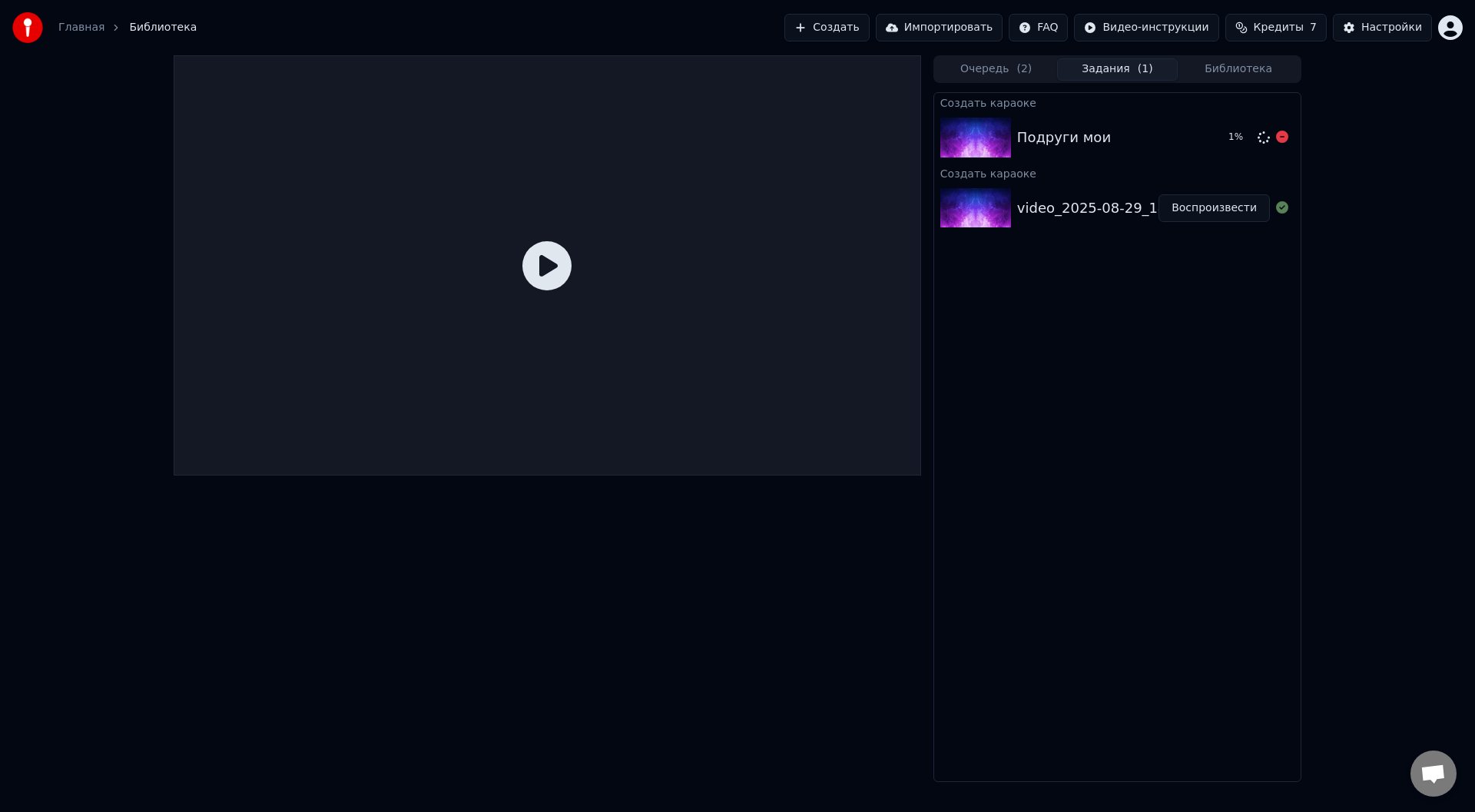
click at [1074, 125] on div "Подруги мои 1 %" at bounding box center [1117, 137] width 366 height 52
drag, startPoint x: 1223, startPoint y: 123, endPoint x: 1226, endPoint y: 130, distance: 7.6
click at [1223, 123] on button "Воспроизвести" at bounding box center [1214, 137] width 111 height 27
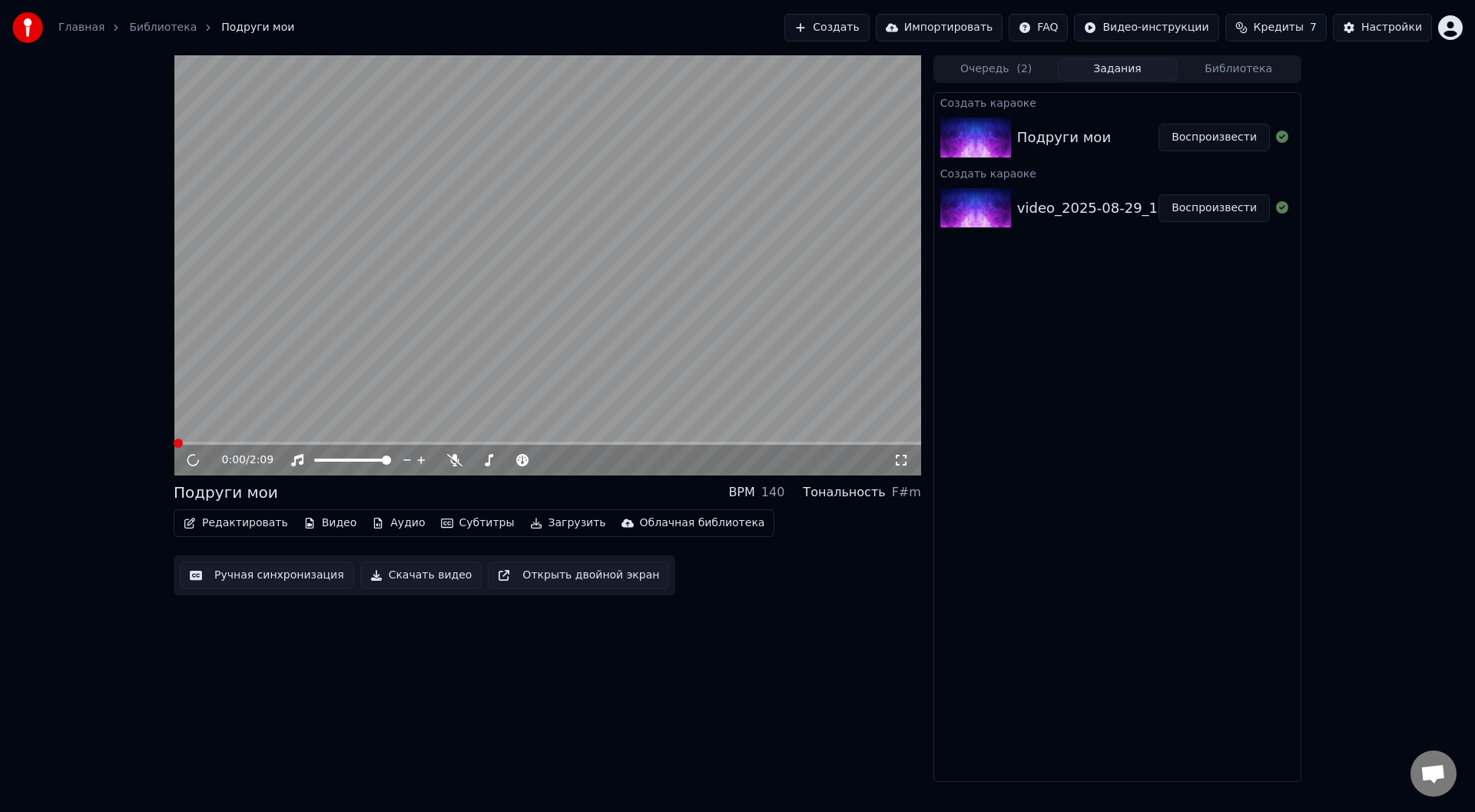
click at [1226, 132] on button "Воспроизвести" at bounding box center [1214, 137] width 111 height 27
click at [194, 456] on icon at bounding box center [204, 460] width 36 height 12
click at [187, 457] on icon at bounding box center [204, 460] width 36 height 12
click at [196, 441] on span at bounding box center [201, 442] width 9 height 9
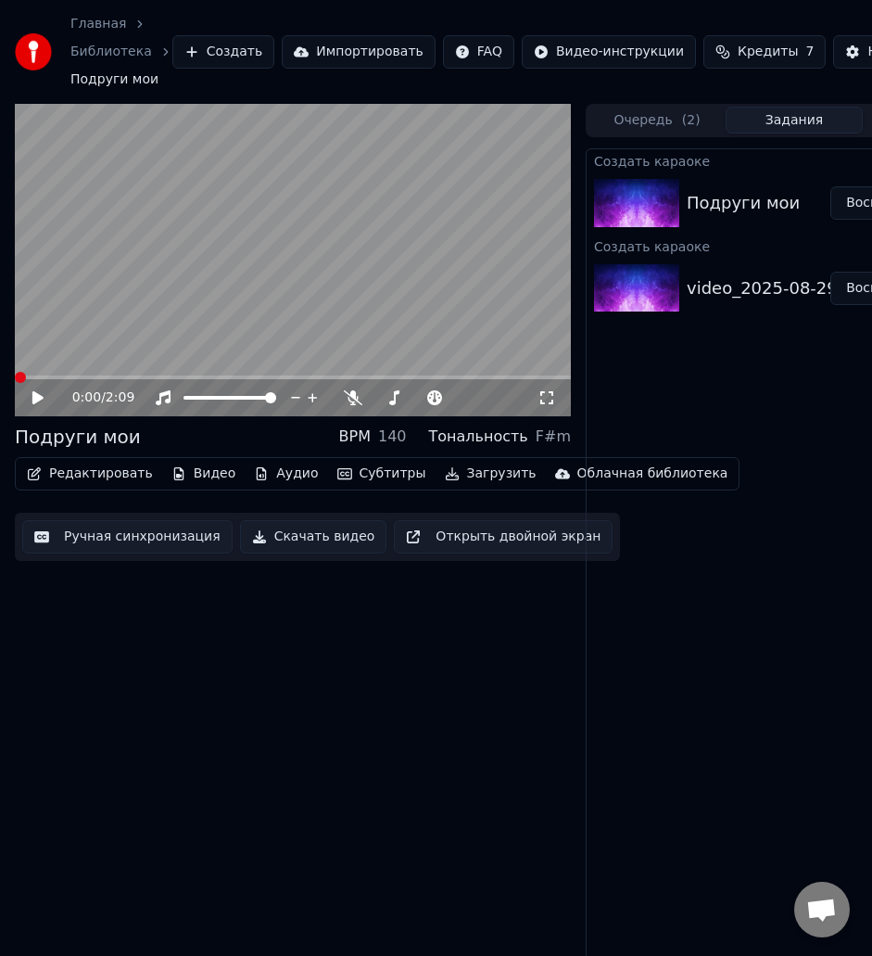
drag, startPoint x: 38, startPoint y: 397, endPoint x: 244, endPoint y: 480, distance: 222.0
click at [38, 397] on icon at bounding box center [37, 397] width 11 height 13
click at [33, 397] on icon at bounding box center [37, 397] width 9 height 11
click at [403, 378] on span at bounding box center [402, 377] width 11 height 11
click at [35, 397] on icon at bounding box center [37, 397] width 11 height 13
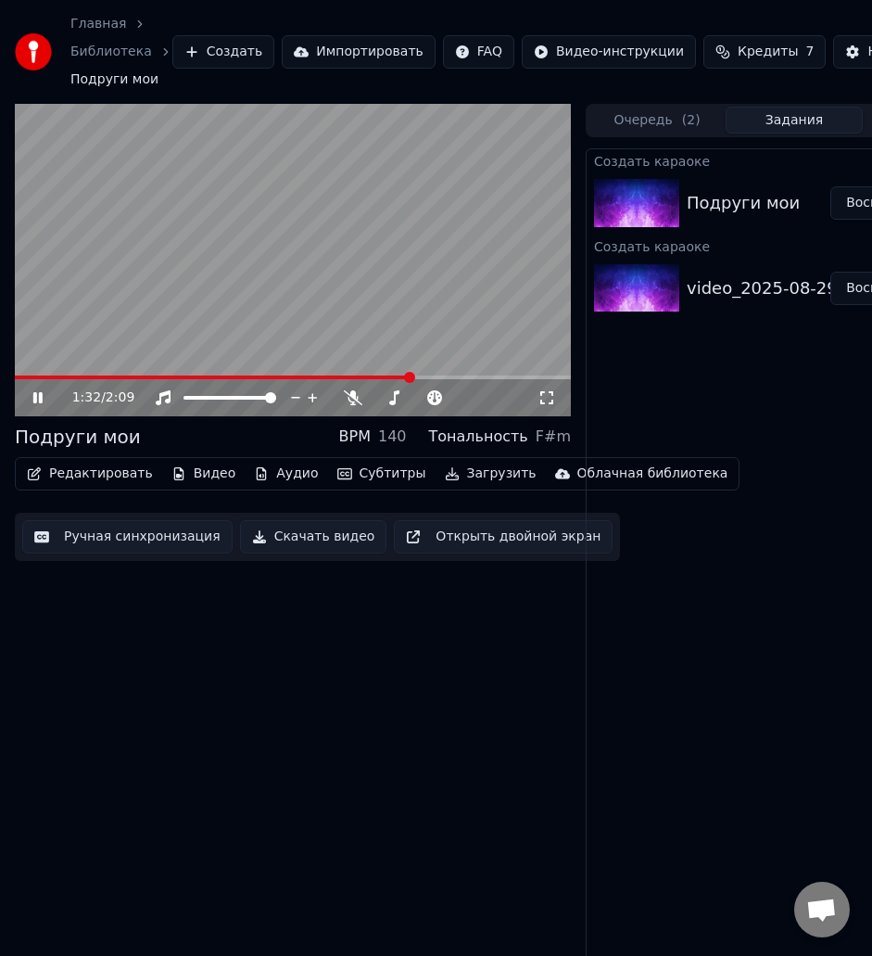
click at [36, 402] on icon at bounding box center [37, 397] width 9 height 11
click at [34, 399] on icon at bounding box center [37, 397] width 11 height 13
click at [34, 401] on icon at bounding box center [37, 397] width 9 height 11
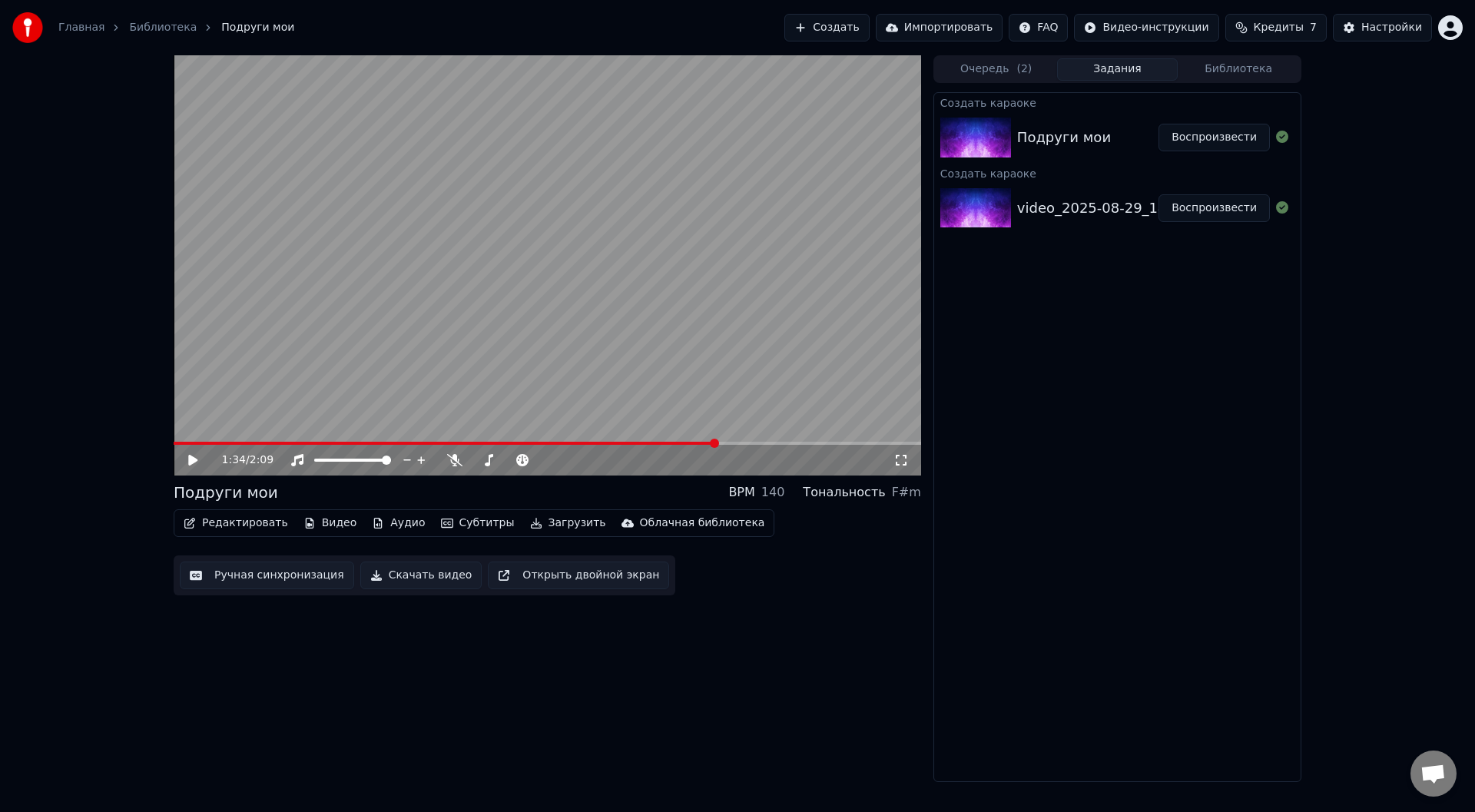
click at [539, 526] on button "Загрузить" at bounding box center [568, 523] width 89 height 22
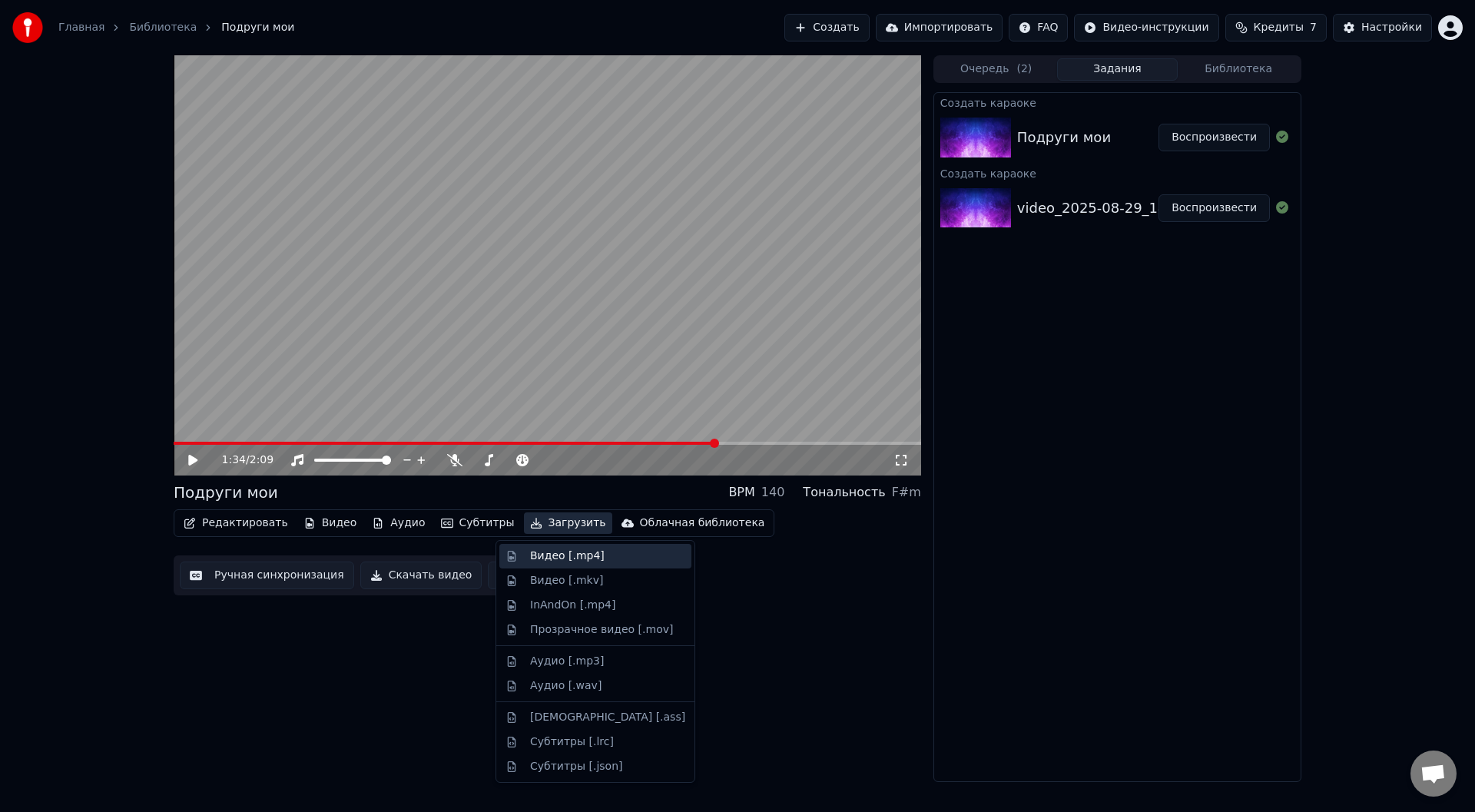
click at [592, 558] on div "Видео [.mp4]" at bounding box center [568, 556] width 75 height 16
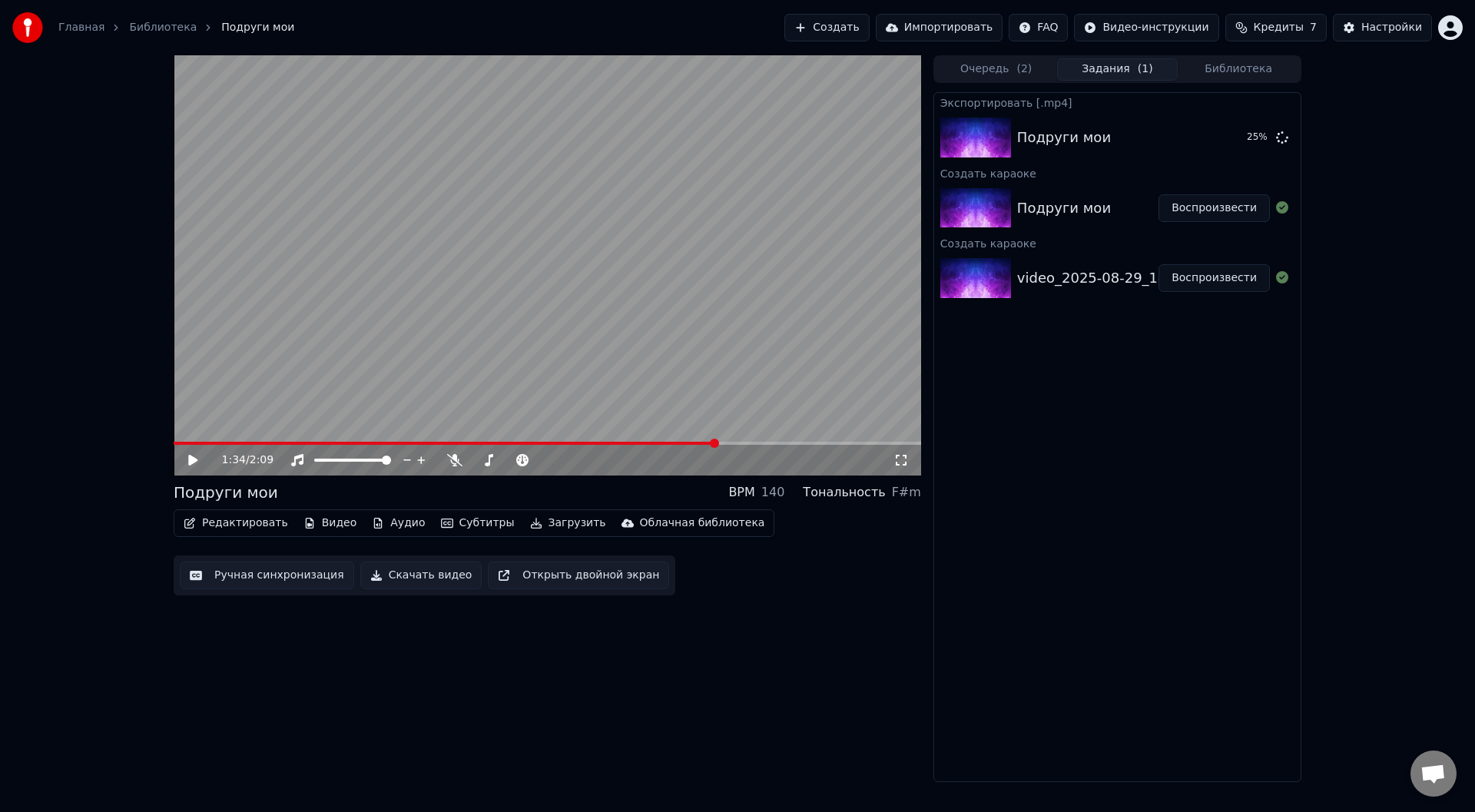
click at [550, 525] on button "Загрузить" at bounding box center [568, 523] width 89 height 22
click at [1113, 131] on div "Подруги мои" at bounding box center [1104, 138] width 174 height 22
click at [1226, 131] on button "Показать" at bounding box center [1230, 137] width 79 height 27
